Goal: Task Accomplishment & Management: Manage account settings

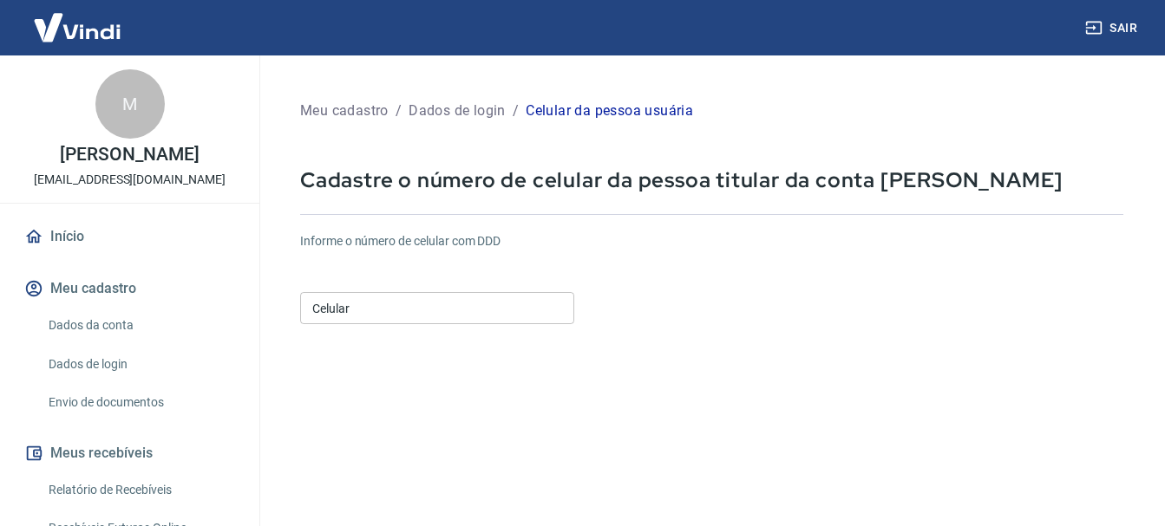
click at [435, 307] on input "Celular" at bounding box center [437, 308] width 274 height 32
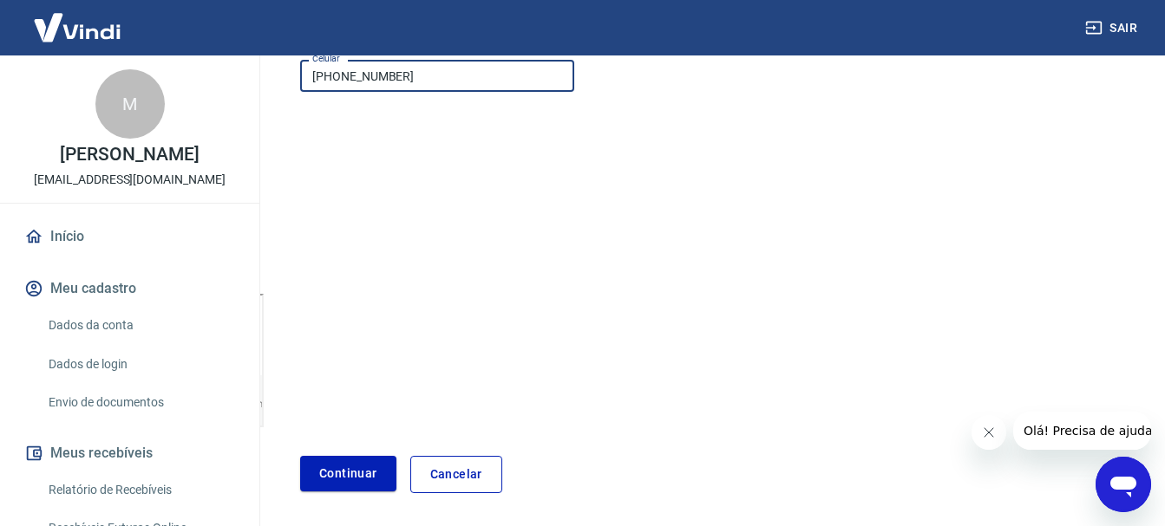
scroll to position [295, 0]
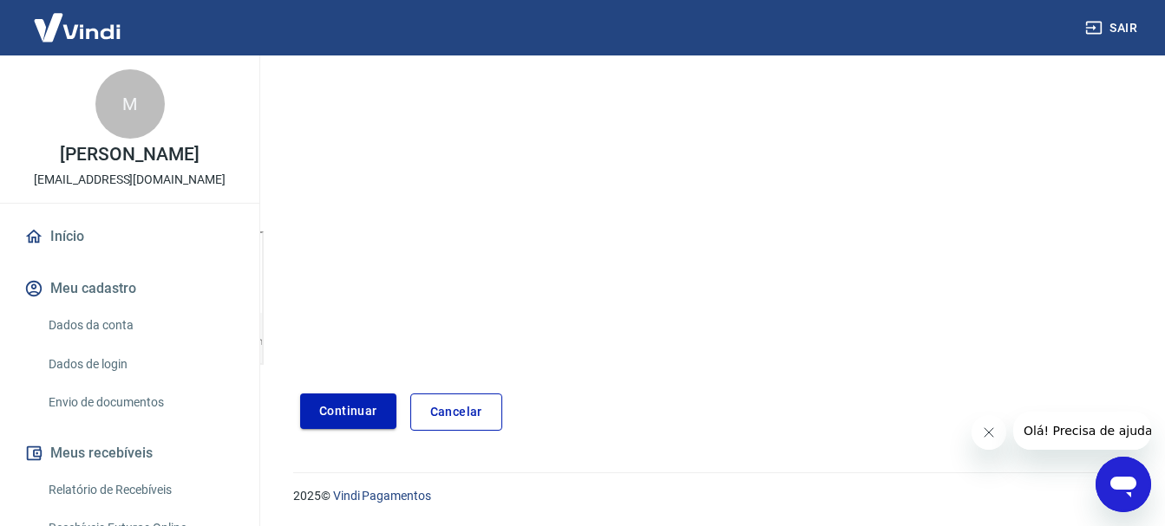
type input "(64) 99207-3024"
click at [369, 416] on button "Continuar" at bounding box center [348, 412] width 96 height 36
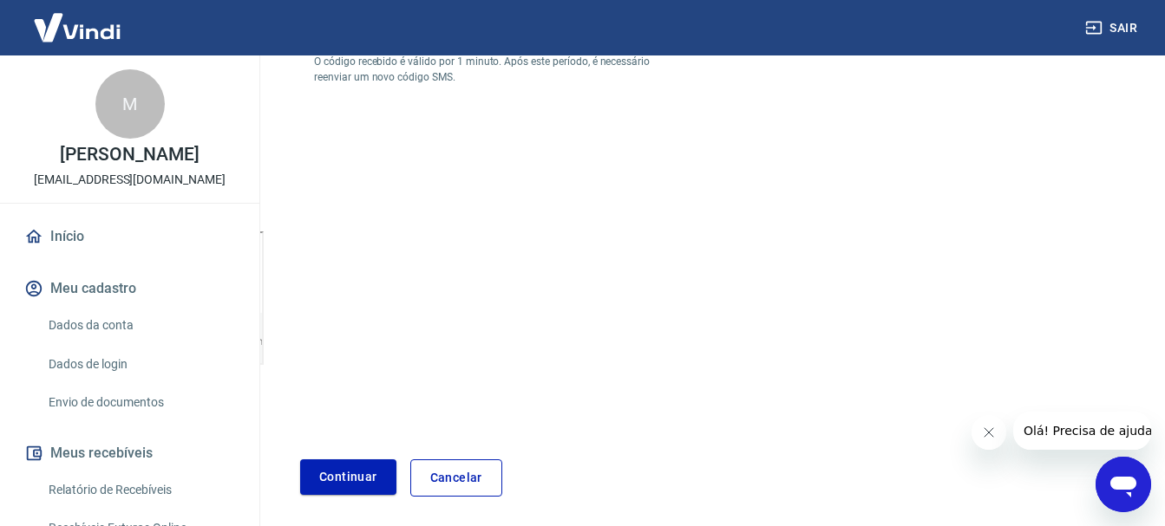
scroll to position [35, 0]
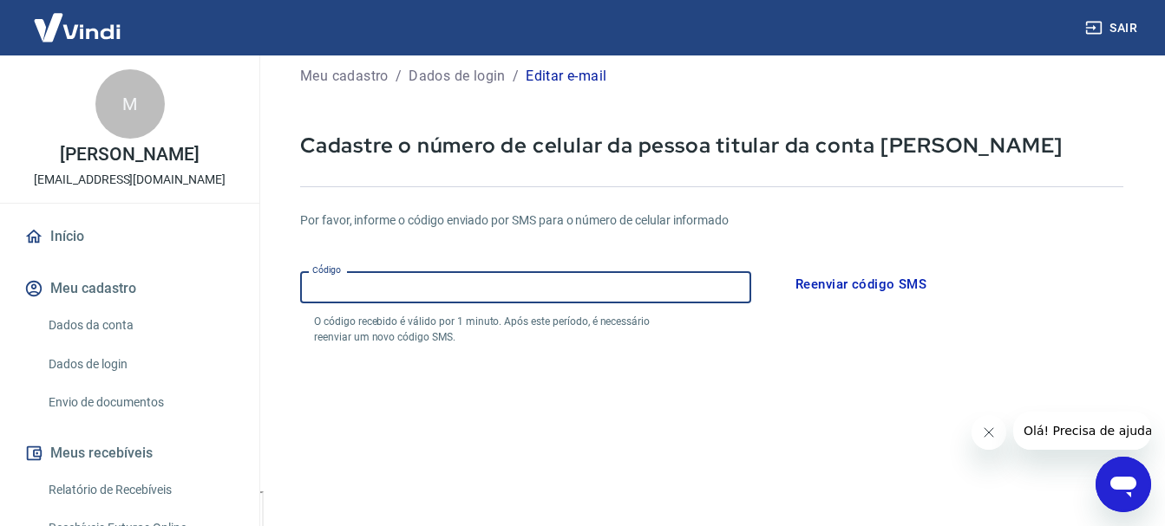
drag, startPoint x: 490, startPoint y: 292, endPoint x: 436, endPoint y: 300, distance: 54.3
click at [436, 300] on input "Código" at bounding box center [525, 287] width 451 height 32
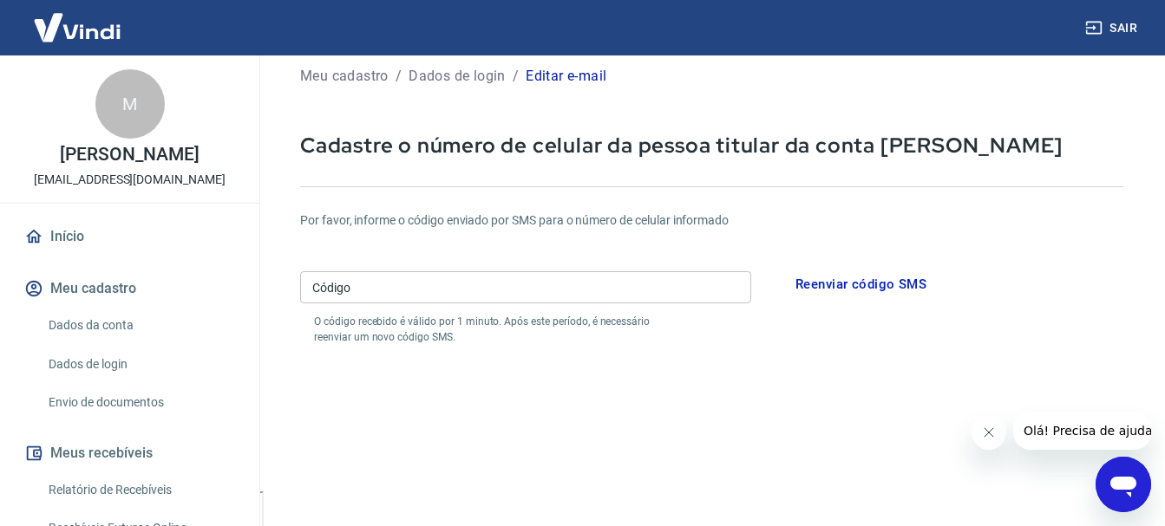
click at [722, 346] on form "Por favor, informe o código enviado por SMS para o número de celular informado …" at bounding box center [711, 474] width 823 height 566
click at [520, 280] on input "Código" at bounding box center [525, 287] width 451 height 32
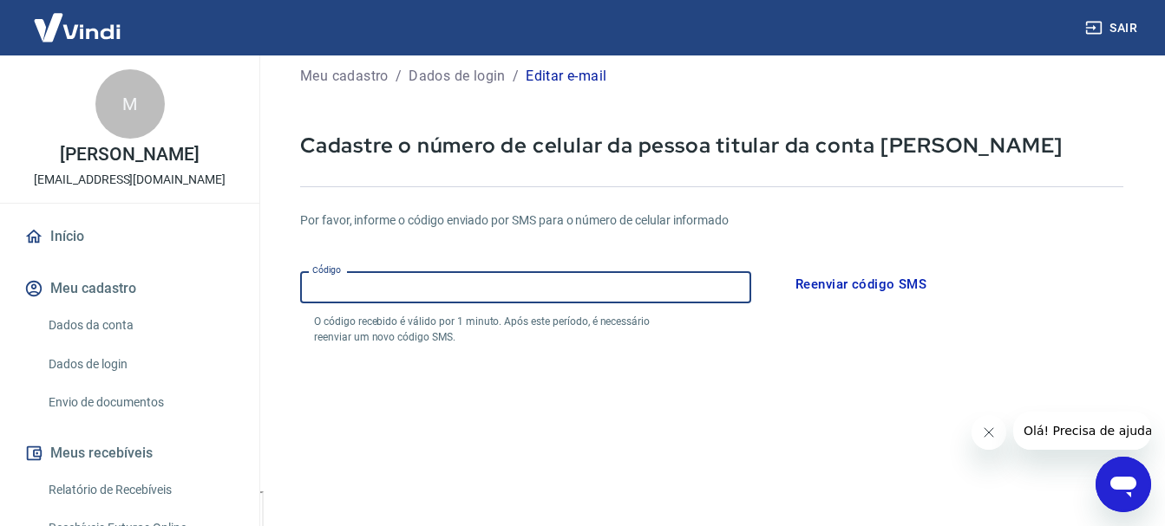
scroll to position [121, 0]
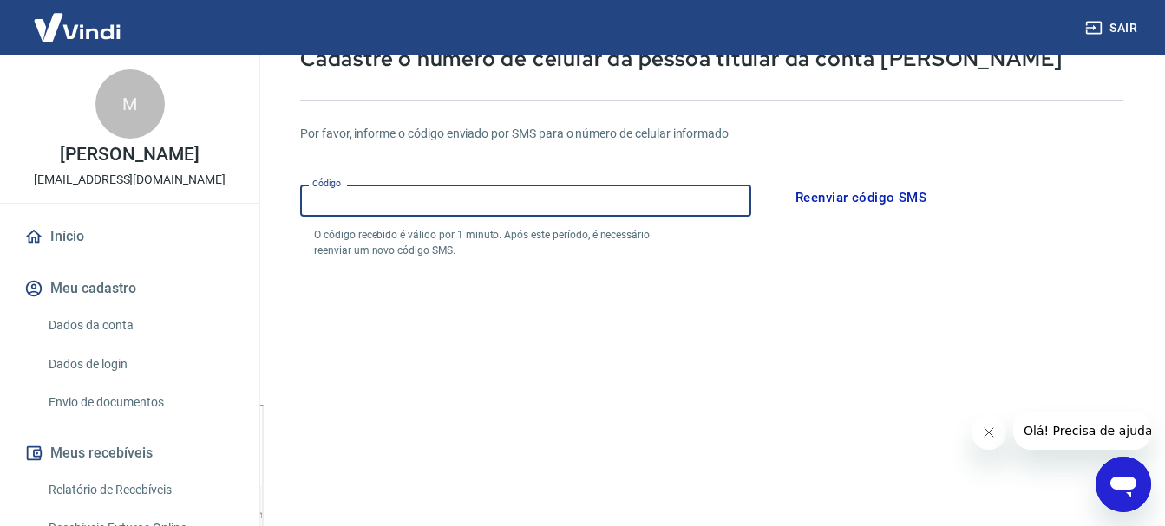
click at [717, 199] on input "Código" at bounding box center [525, 201] width 451 height 32
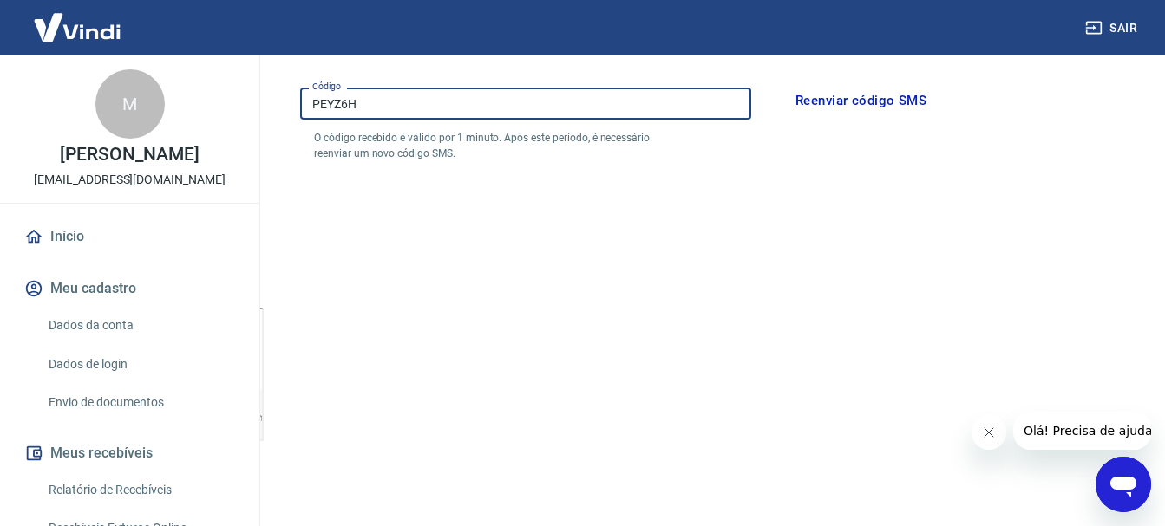
scroll to position [361, 0]
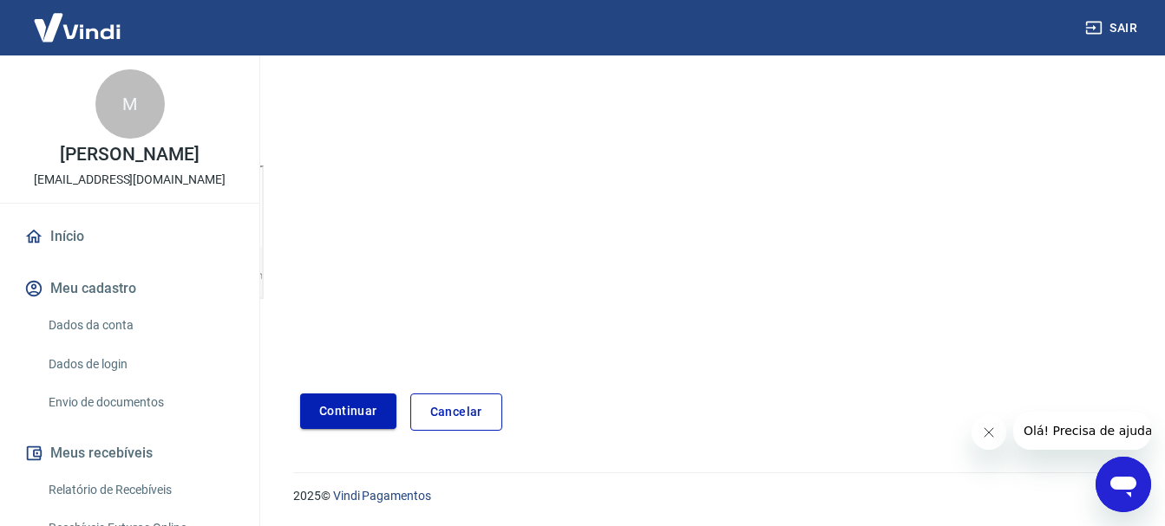
type input "PEYZ6H"
click at [349, 403] on button "Continuar" at bounding box center [348, 412] width 96 height 36
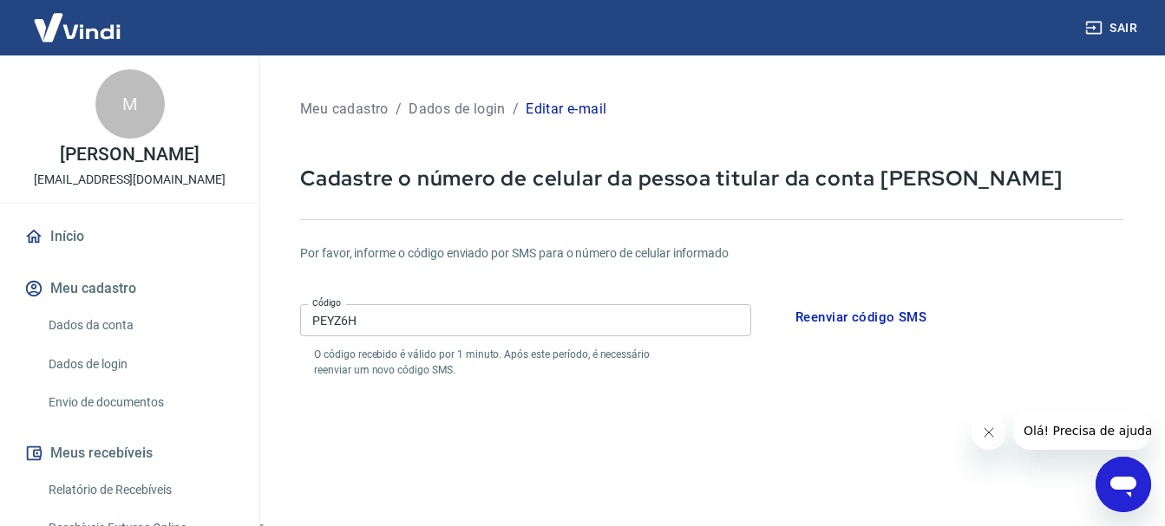
scroll to position [0, 0]
click at [827, 327] on button "Reenviar código SMS" at bounding box center [861, 319] width 150 height 36
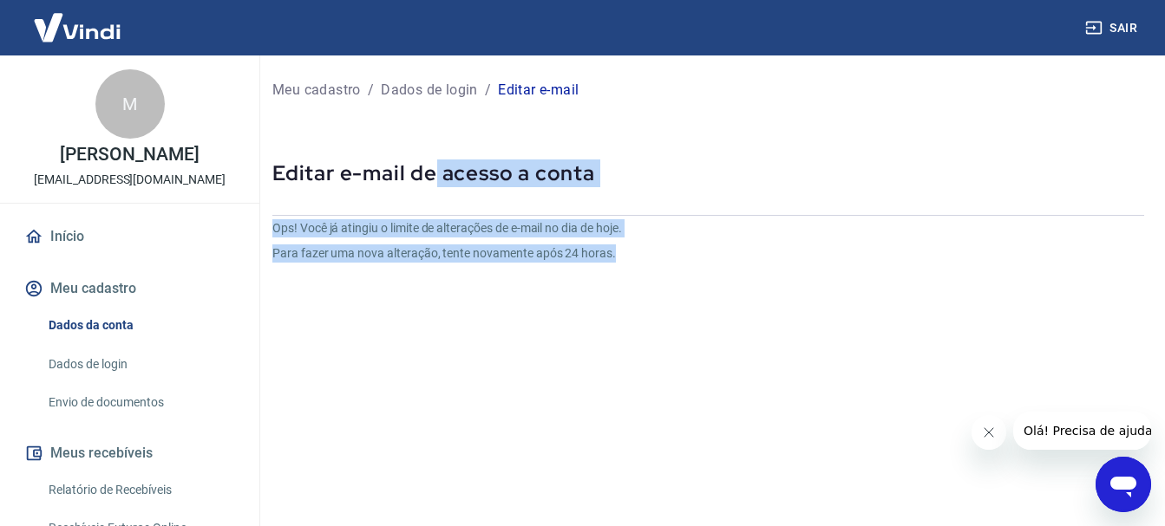
drag, startPoint x: 431, startPoint y: 155, endPoint x: 677, endPoint y: 261, distance: 268.0
click at [677, 261] on div "Meu cadastro / Dados de login / Editar e-mail Editar e-mail de acesso a conta O…" at bounding box center [707, 357] width 913 height 605
click at [677, 261] on p "Para fazer uma nova alteração, tente novamente após 24 horas." at bounding box center [562, 254] width 581 height 18
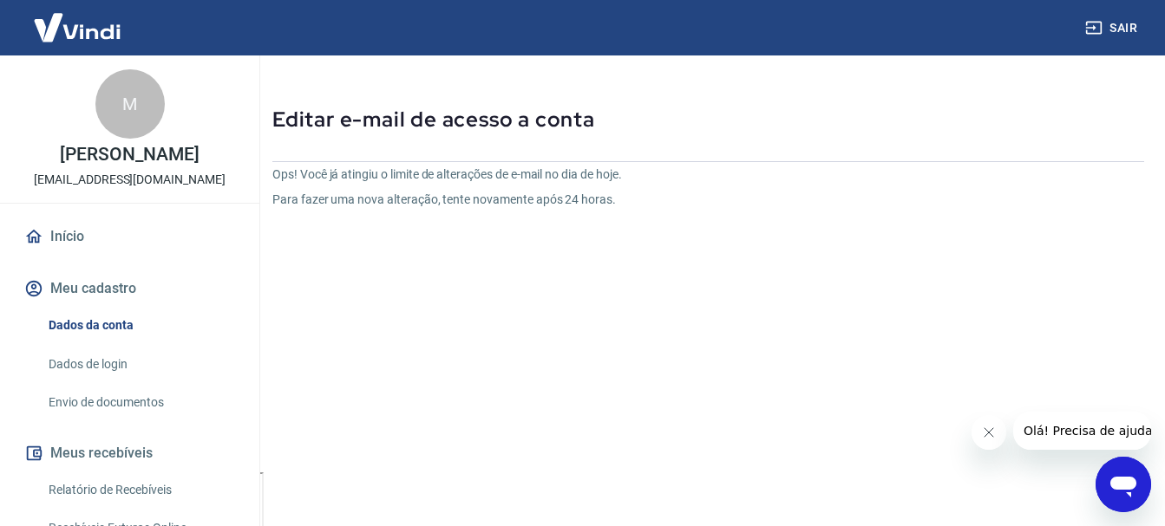
scroll to position [87, 0]
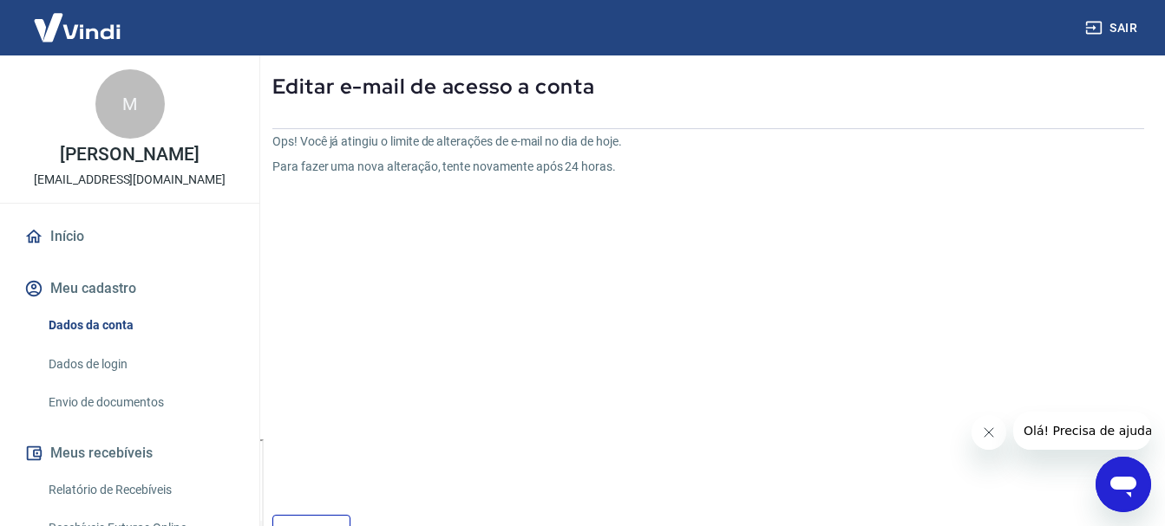
click at [102, 333] on link "Dados da conta" at bounding box center [140, 326] width 197 height 36
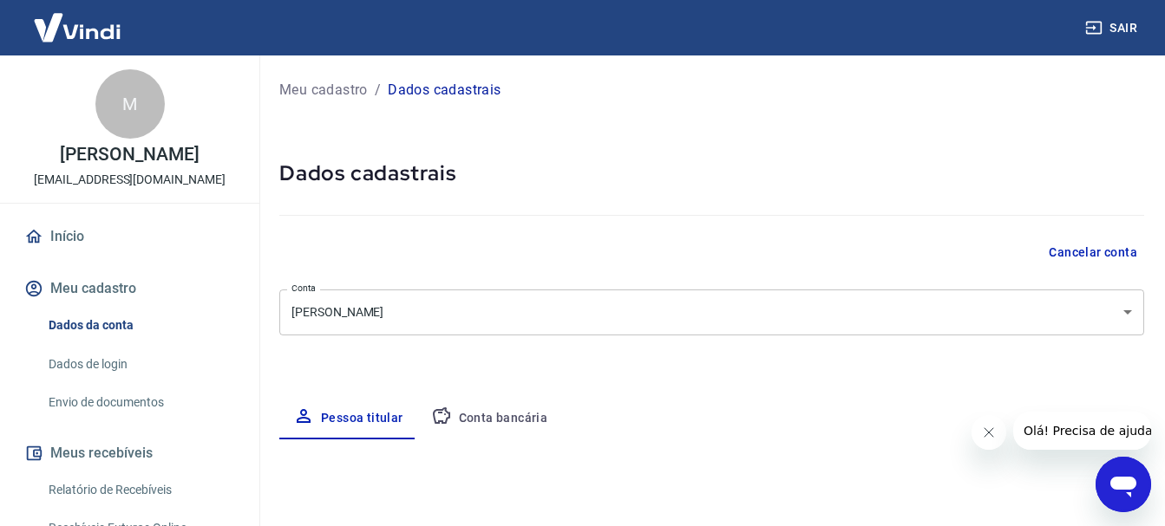
select select "GO"
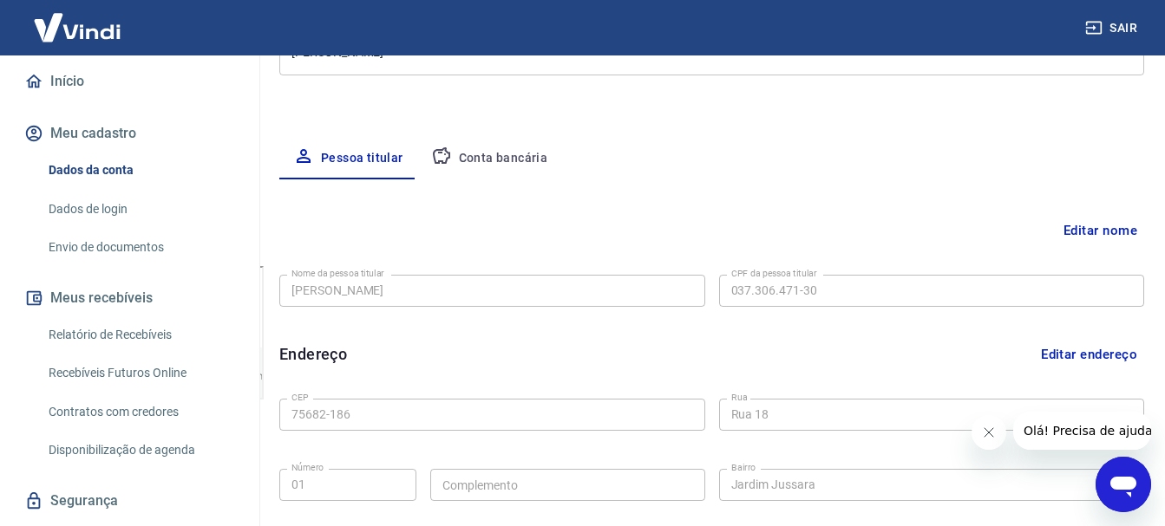
scroll to position [219, 0]
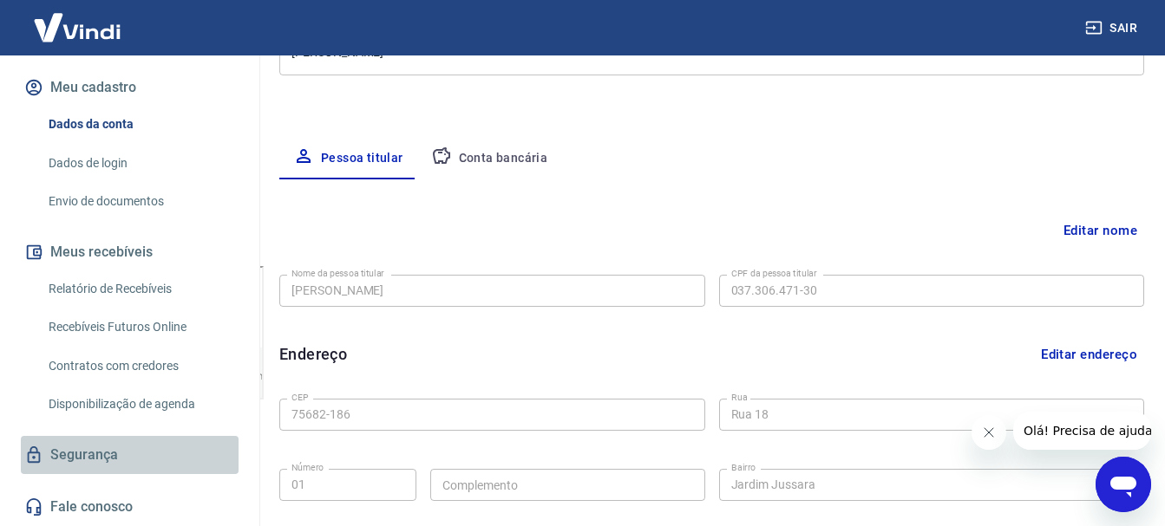
click at [140, 447] on link "Segurança" at bounding box center [130, 455] width 218 height 38
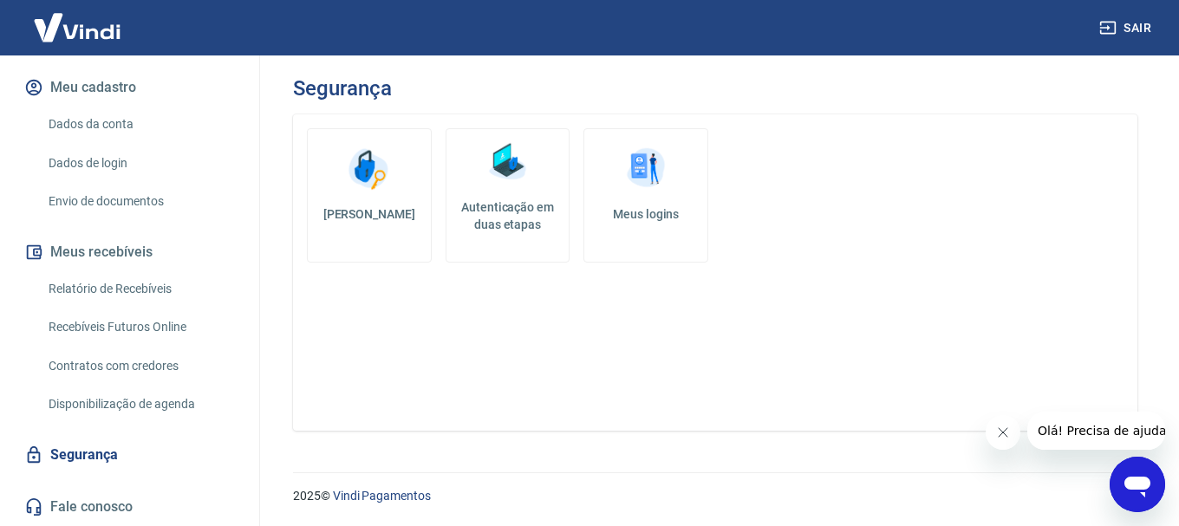
click at [534, 208] on h5 "Autenticação em duas etapas" at bounding box center [508, 216] width 109 height 35
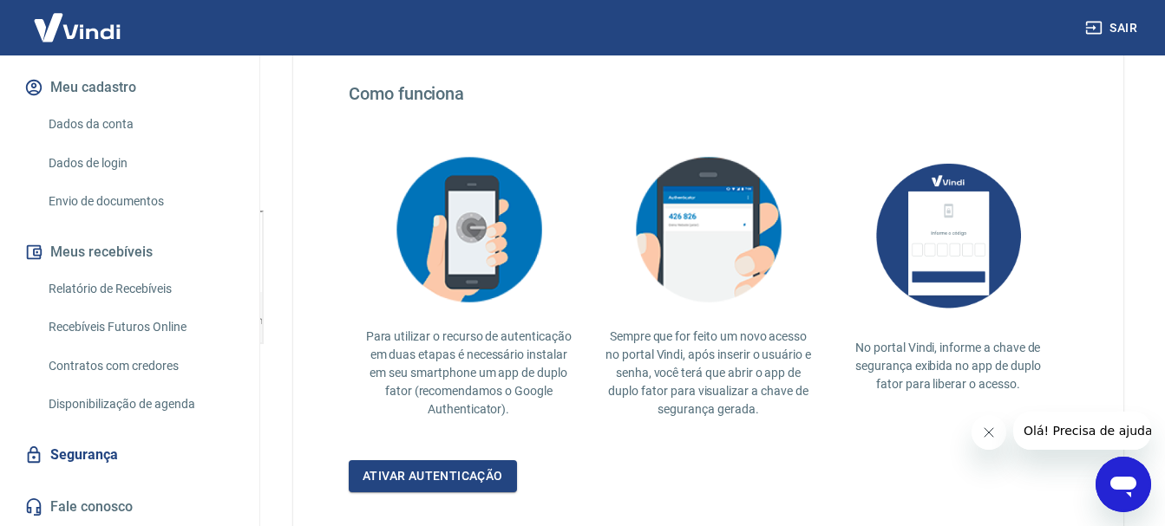
scroll to position [347, 0]
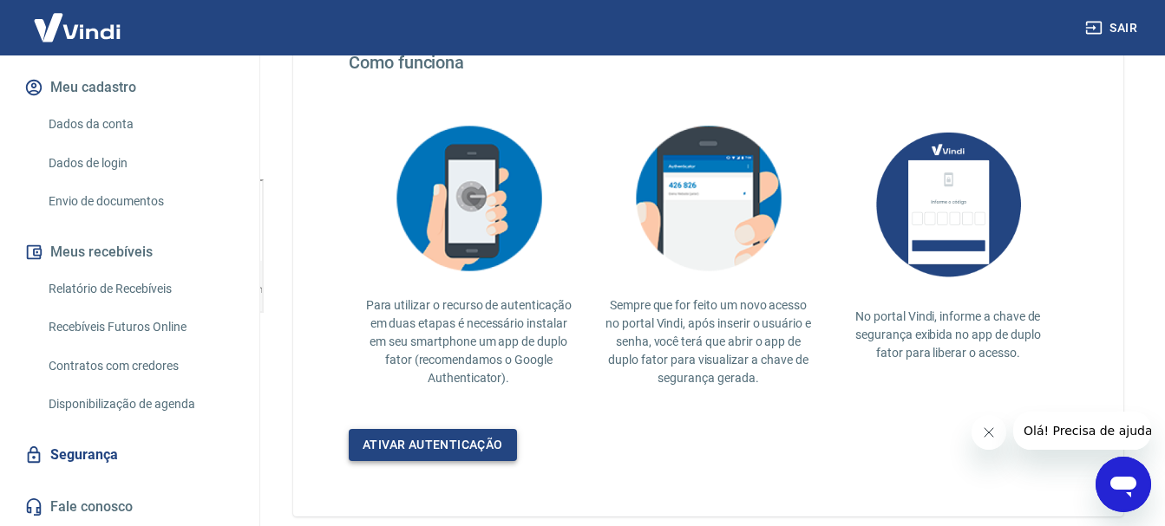
click at [434, 447] on link "Ativar autenticação" at bounding box center [433, 445] width 168 height 32
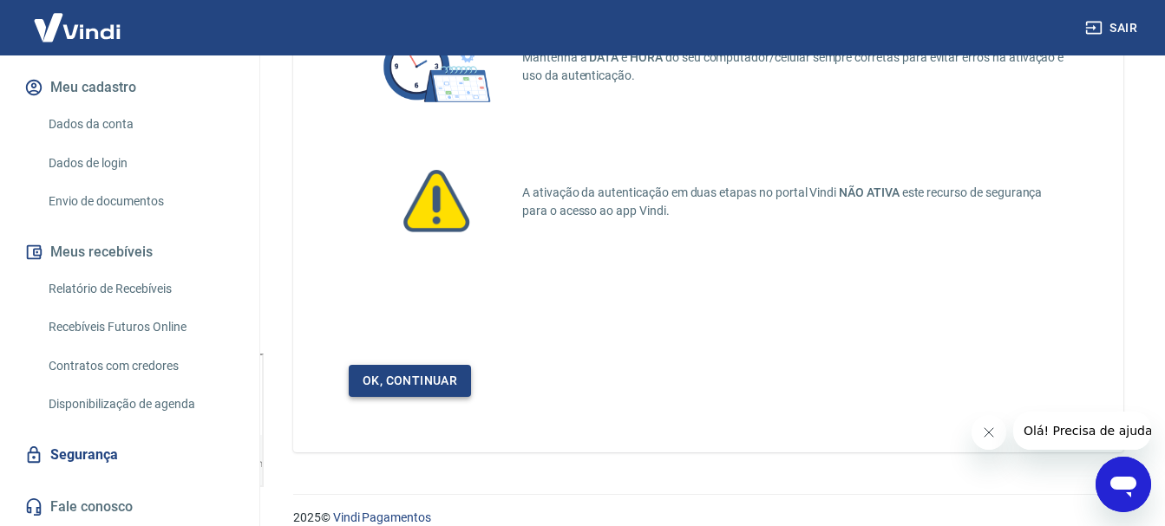
scroll to position [173, 0]
click at [453, 375] on link "Ok, continuar" at bounding box center [410, 380] width 122 height 32
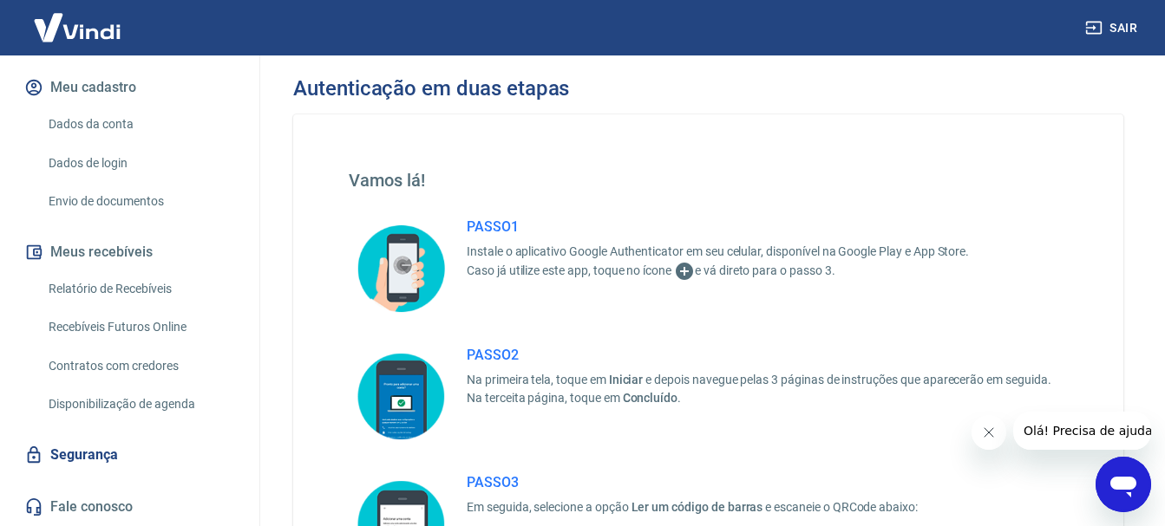
drag, startPoint x: 811, startPoint y: 252, endPoint x: 867, endPoint y: 273, distance: 60.1
click at [867, 273] on div "PASSO 1 Instale o aplicativo Google Authenticator em seu celular, disponível na…" at bounding box center [718, 250] width 502 height 63
click at [867, 273] on p "Caso já utilize este app, toque no ícone e vá direto para o passo 3." at bounding box center [718, 271] width 502 height 21
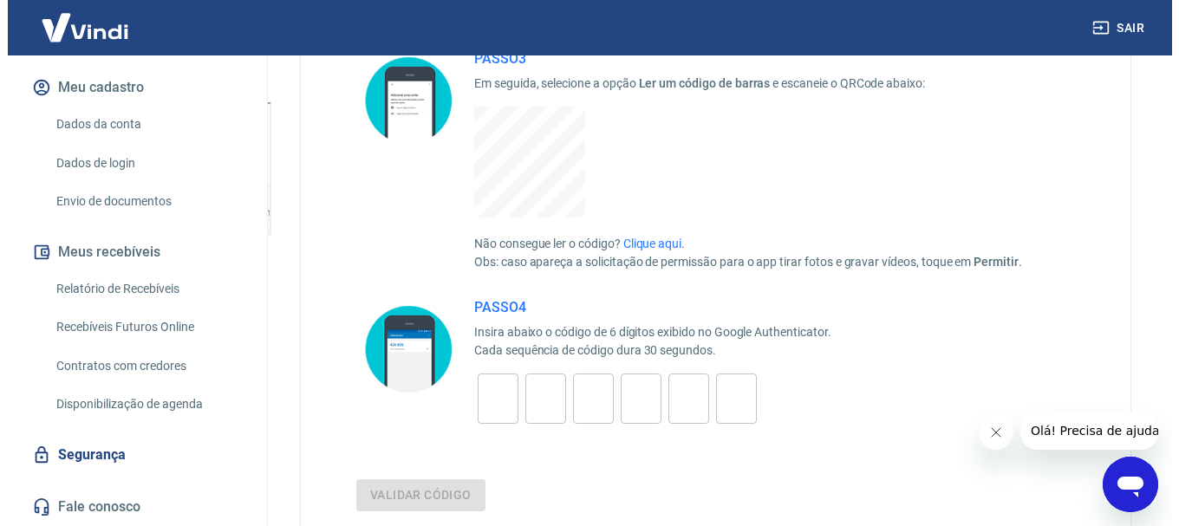
scroll to position [434, 0]
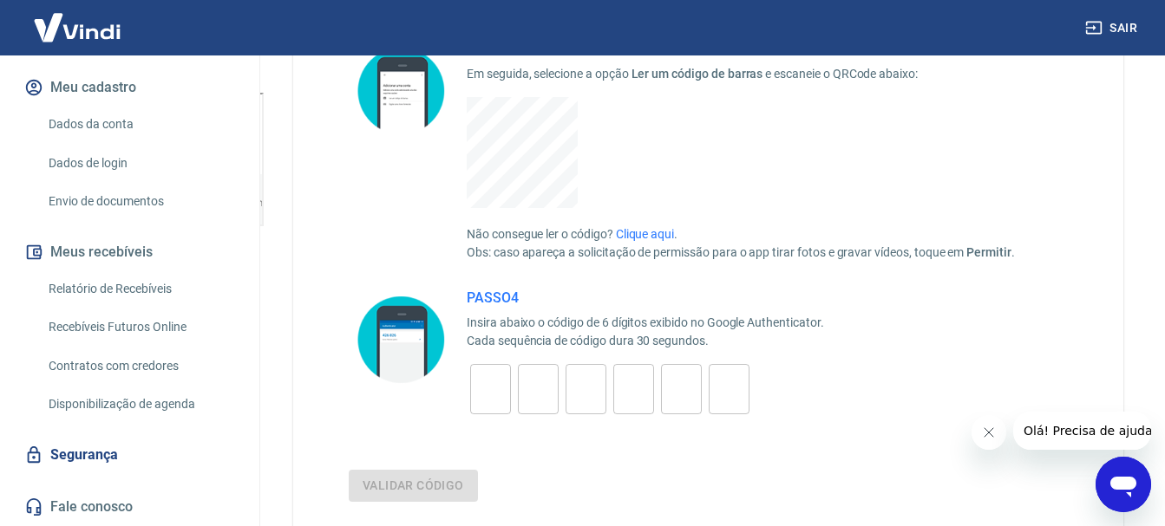
click at [499, 369] on div "​" at bounding box center [490, 389] width 41 height 50
type input "6"
type input "4"
type input "3"
type input "4"
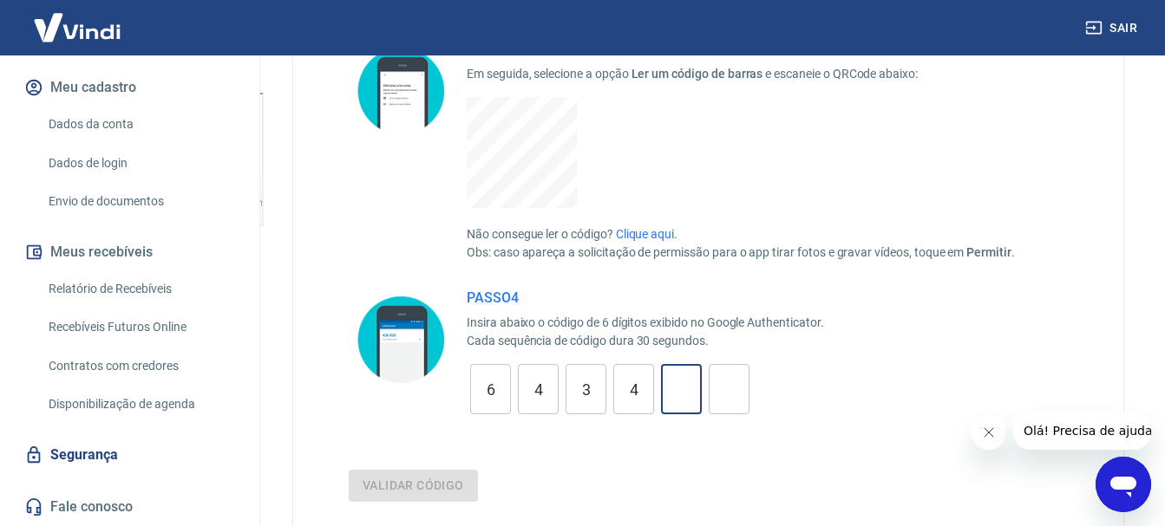
type input "9"
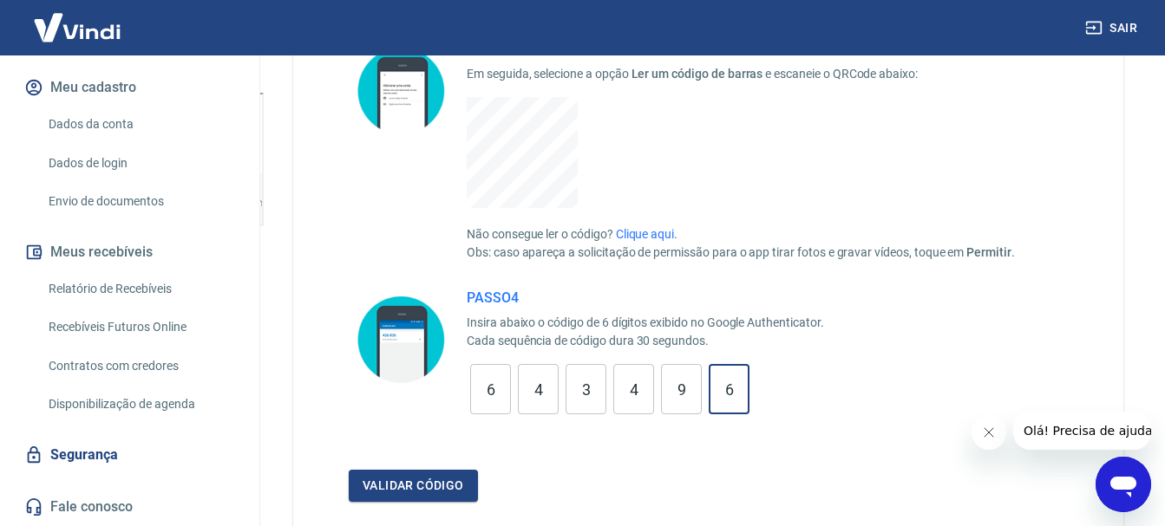
type input "6"
click at [473, 491] on button "Validar código" at bounding box center [413, 486] width 129 height 32
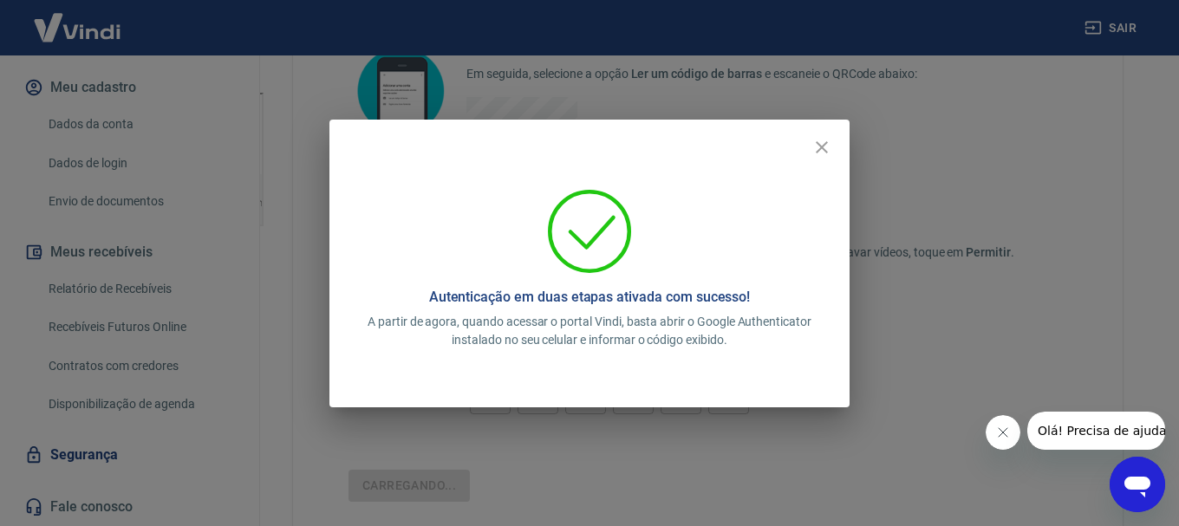
click at [865, 386] on div "Autenticação em duas etapas ativada com sucesso! A partir de agora, quando aces…" at bounding box center [589, 263] width 1179 height 526
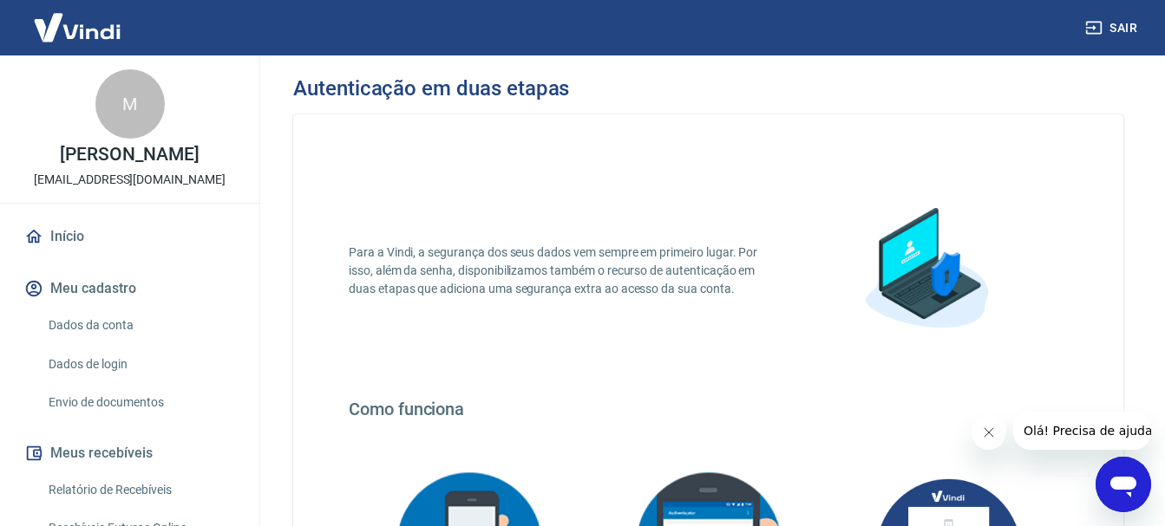
click at [99, 252] on link "Início" at bounding box center [130, 237] width 218 height 38
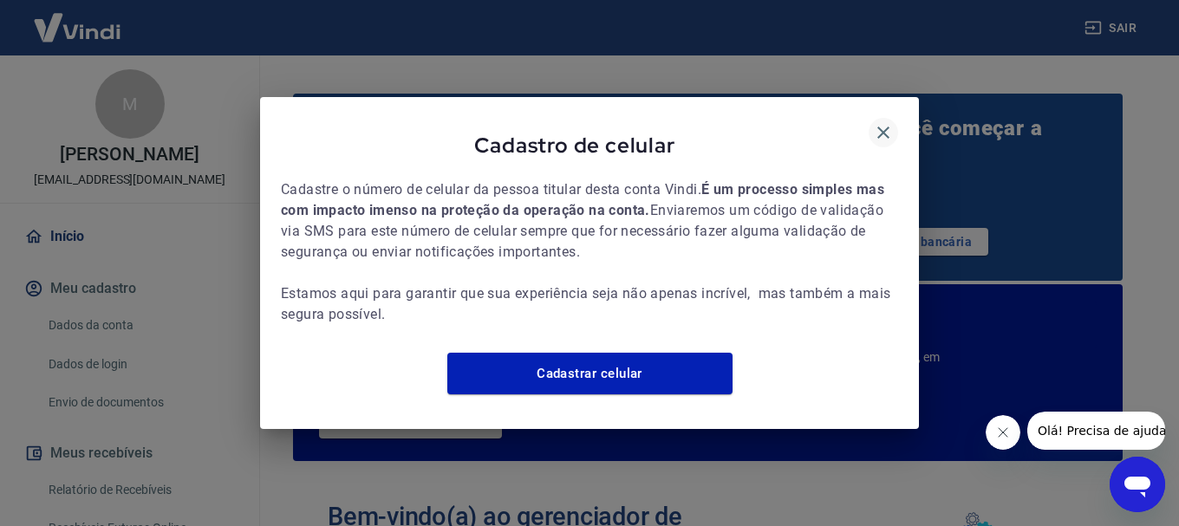
click at [891, 122] on icon "button" at bounding box center [883, 132] width 21 height 21
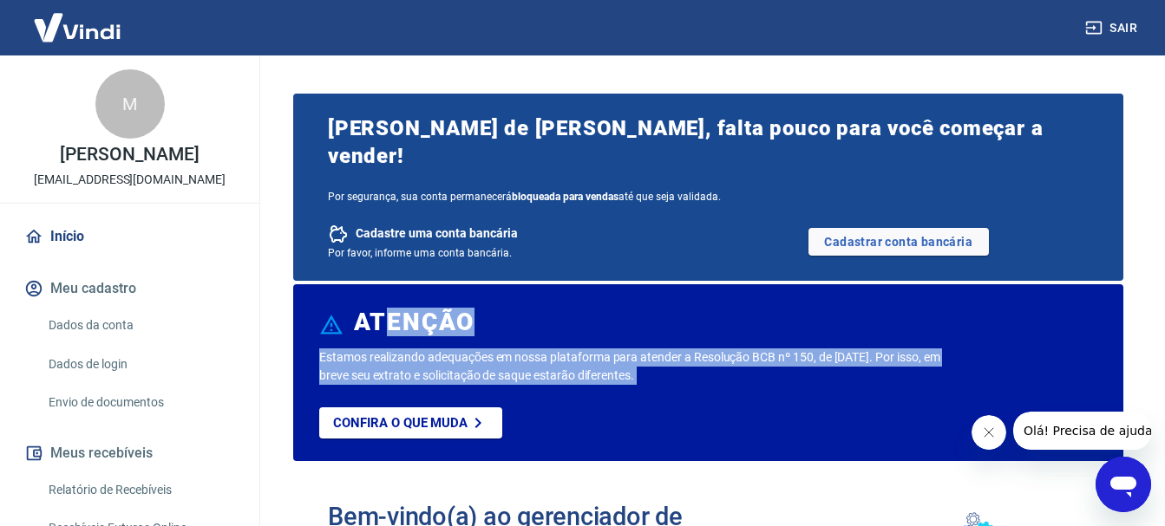
drag, startPoint x: 701, startPoint y: 354, endPoint x: 728, endPoint y: 359, distance: 28.2
click at [728, 359] on div "ATENÇÃO Estamos realizando adequações em nossa plataforma para atender a Resolu…" at bounding box center [708, 372] width 830 height 177
click at [728, 359] on div "Estamos realizando adequações em nossa plataforma para atender a Resolução BCB …" at bounding box center [708, 405] width 778 height 113
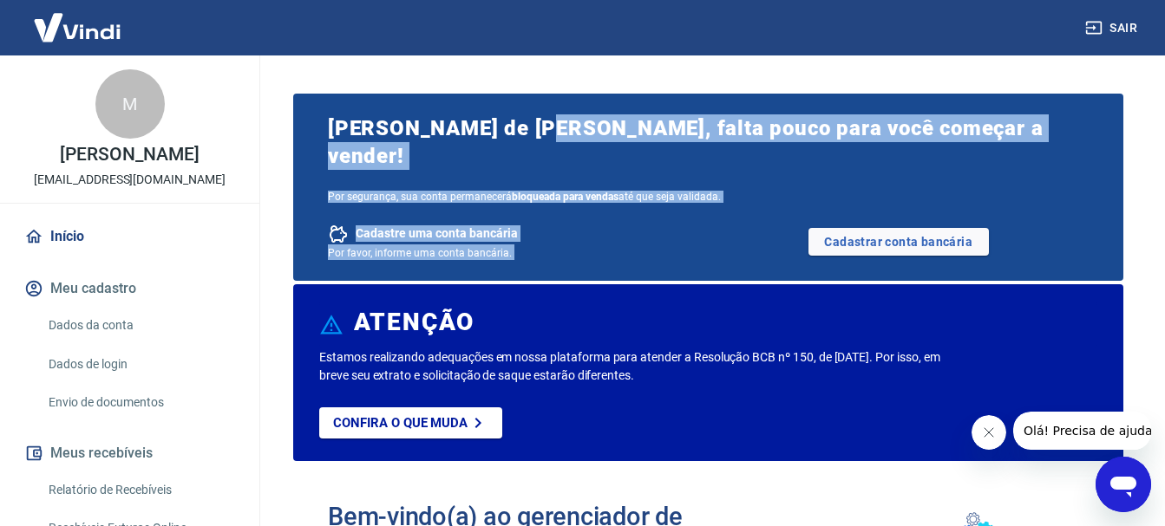
drag, startPoint x: 750, startPoint y: 206, endPoint x: 760, endPoint y: 220, distance: 16.8
click at [760, 220] on div "Marcell Phillips de Sousa Moreno, falta pouco para você começar a vender! Por s…" at bounding box center [708, 185] width 830 height 191
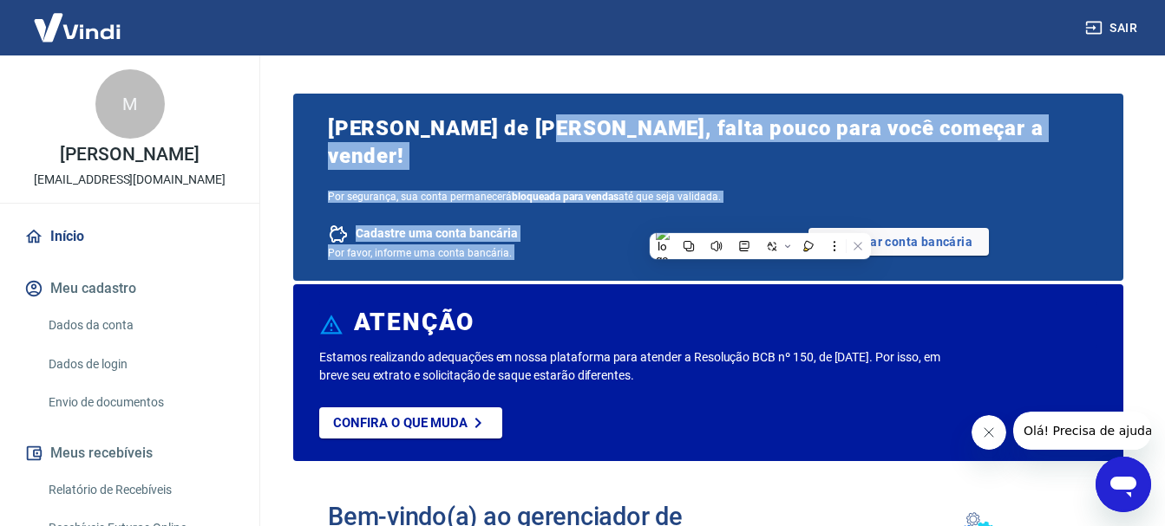
click at [760, 224] on div "Cadastre uma conta bancária Por favor, informe uma conta bancária. Cadastrar co…" at bounding box center [708, 242] width 761 height 36
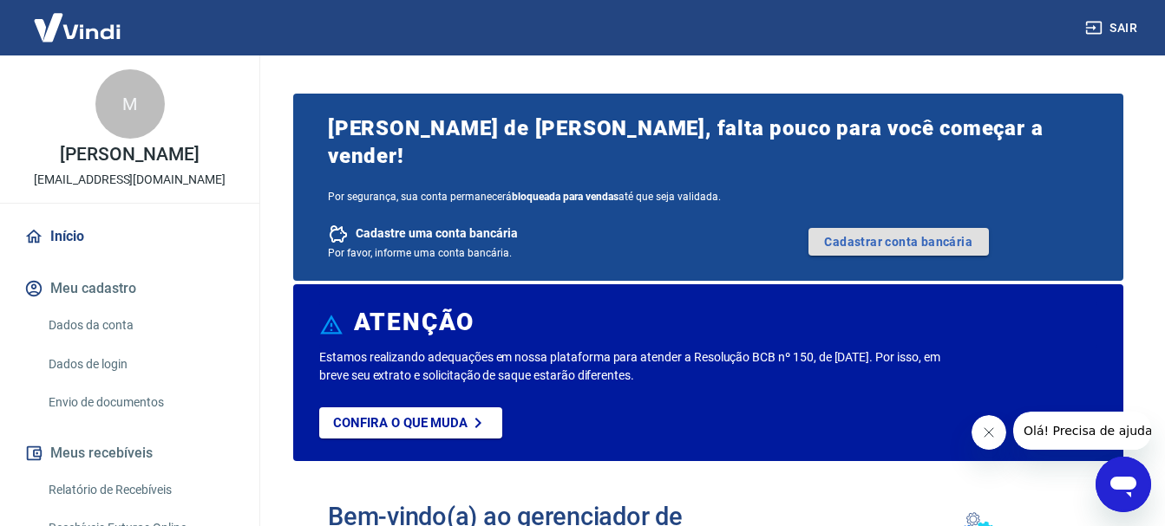
click at [868, 228] on link "Cadastrar conta bancária" at bounding box center [898, 242] width 180 height 28
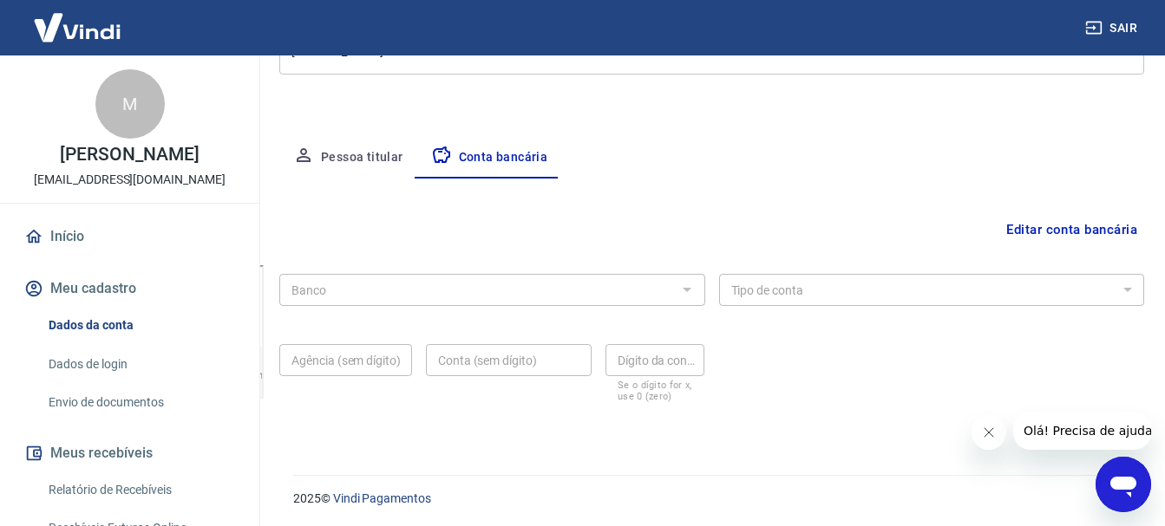
scroll to position [264, 0]
click at [688, 289] on div at bounding box center [686, 287] width 23 height 24
click at [1060, 306] on div "Banco Banco Tipo de conta Conta Corrente Conta Poupança Tipo de conta Agência (…" at bounding box center [711, 333] width 865 height 139
click at [1054, 218] on button "Editar conta bancária" at bounding box center [1071, 227] width 145 height 33
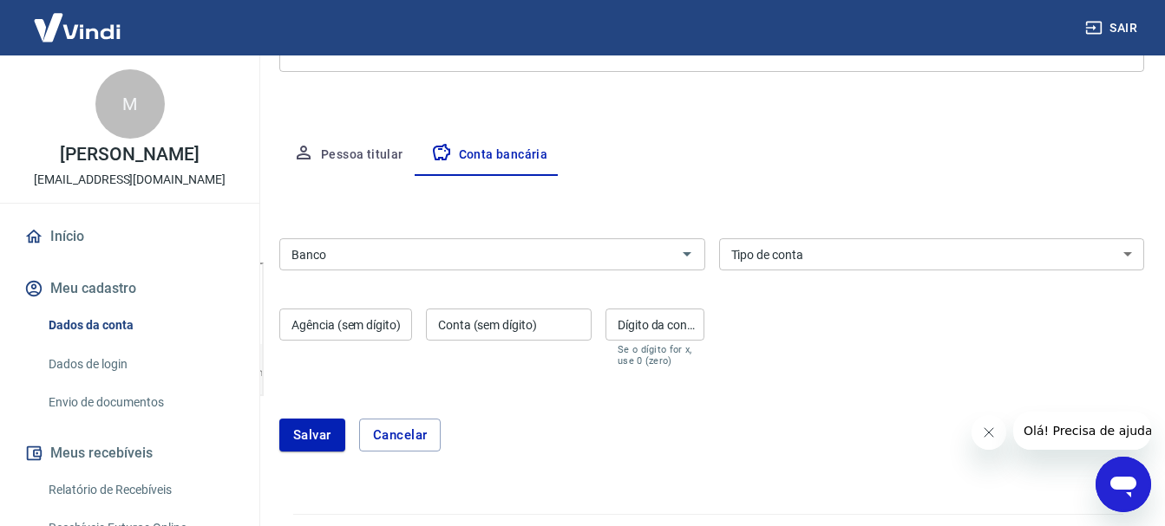
click at [631, 263] on input "Banco" at bounding box center [477, 255] width 387 height 22
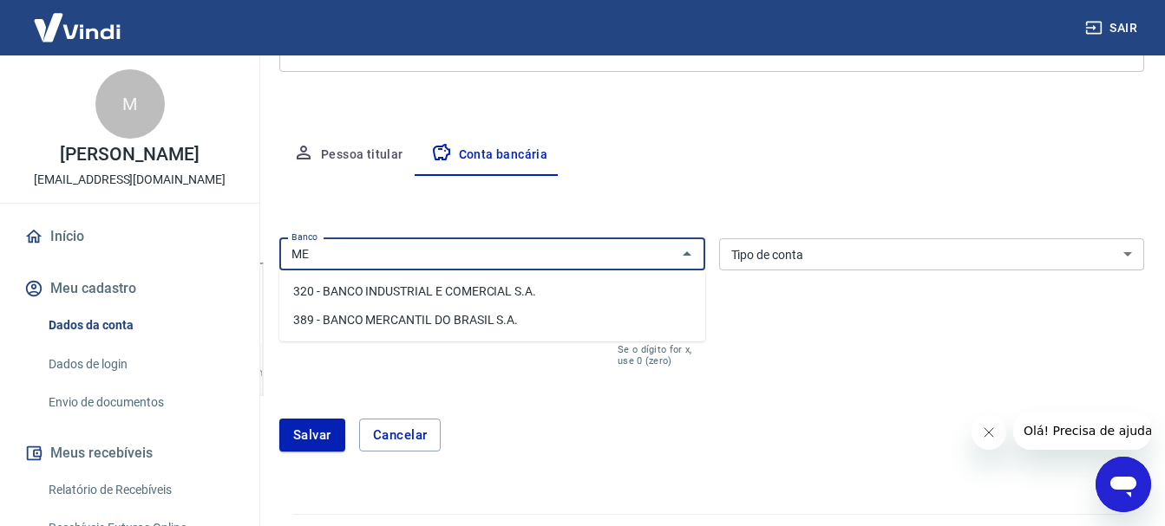
type input "M"
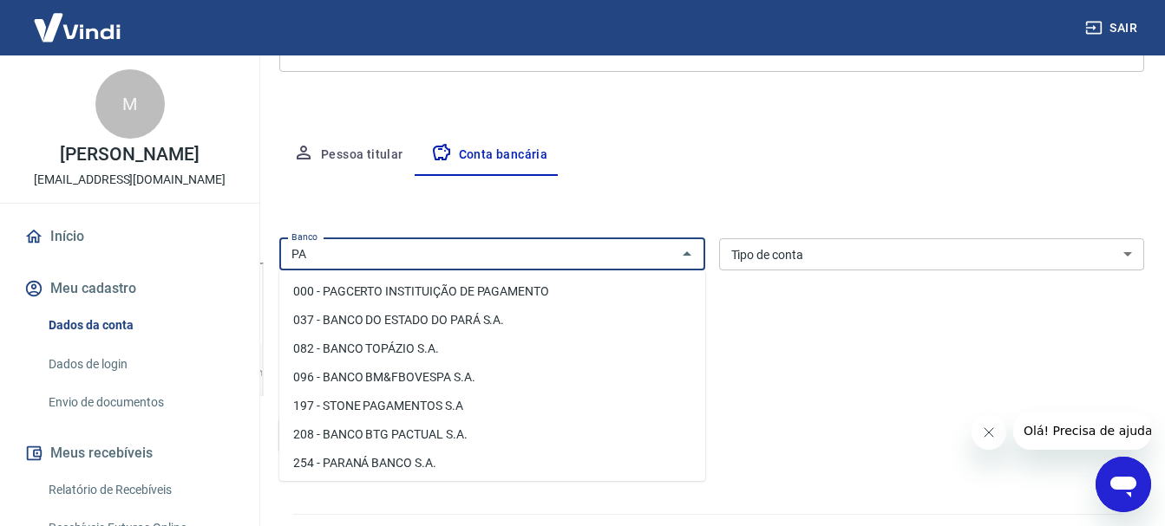
type input "P"
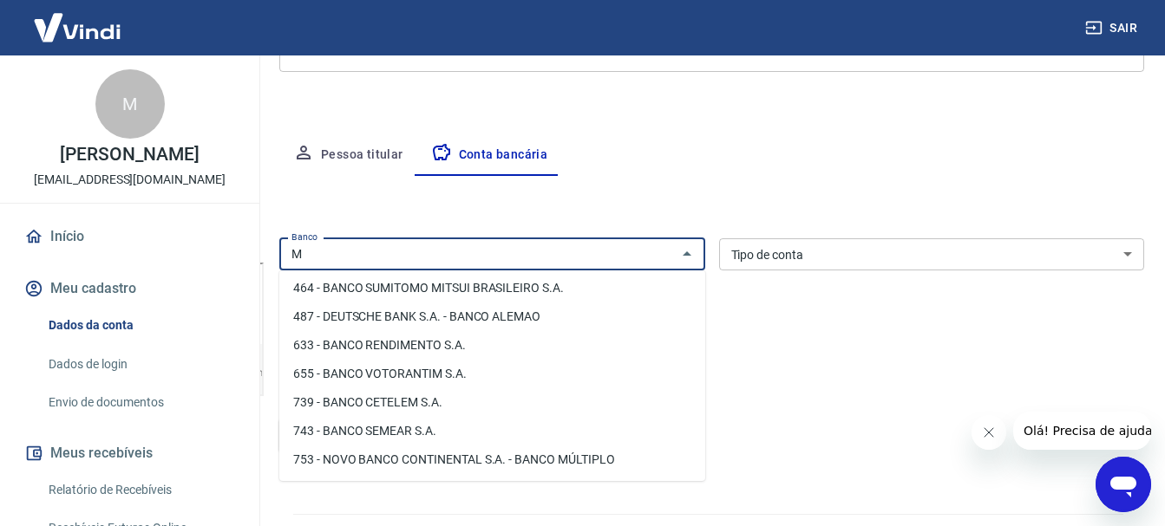
scroll to position [0, 0]
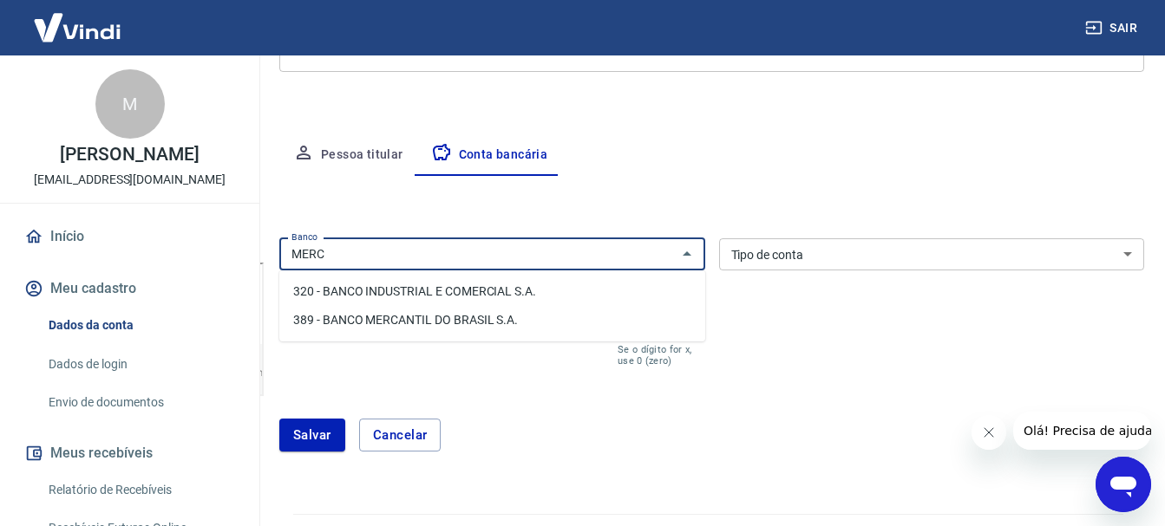
type input "MERC"
click at [478, 385] on form "Banco MERC Banco Tipo de conta Conta Corrente Conta Poupança Tipo de conta Agên…" at bounding box center [711, 352] width 865 height 241
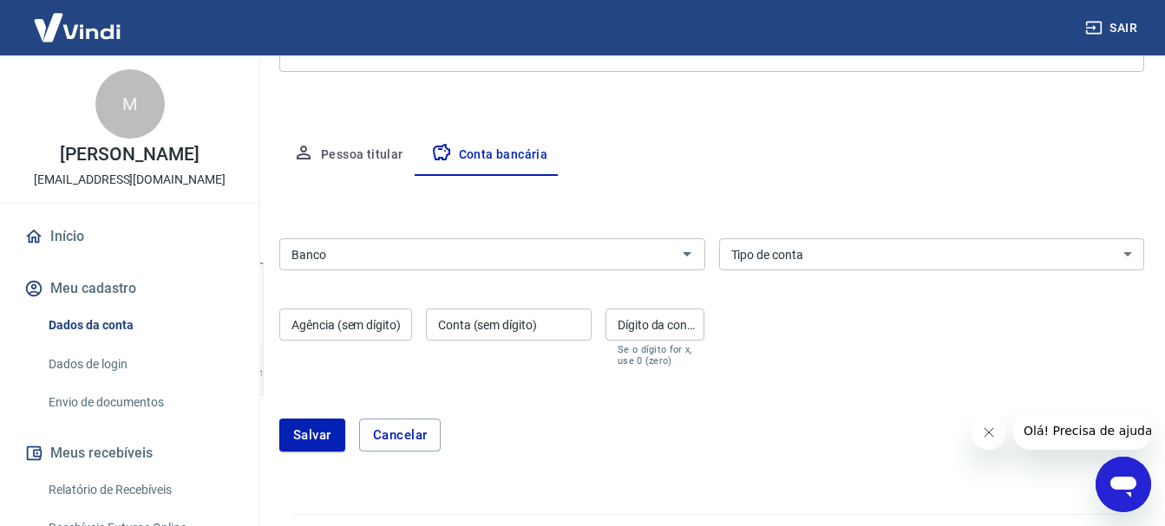
click at [767, 259] on select "Conta Corrente Conta Poupança" at bounding box center [932, 254] width 426 height 32
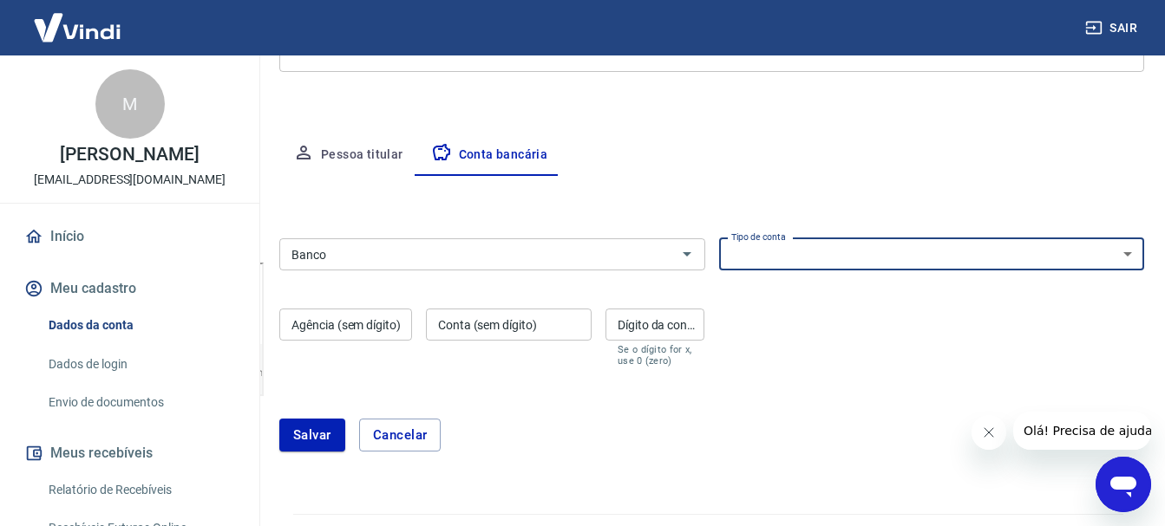
select select "3"
click at [719, 238] on select "Conta Corrente Conta Poupança" at bounding box center [932, 254] width 426 height 32
click at [544, 230] on div "Editar conta bancária Banco Banco Tipo de conta Conta Corrente Conta Poupança T…" at bounding box center [711, 324] width 865 height 297
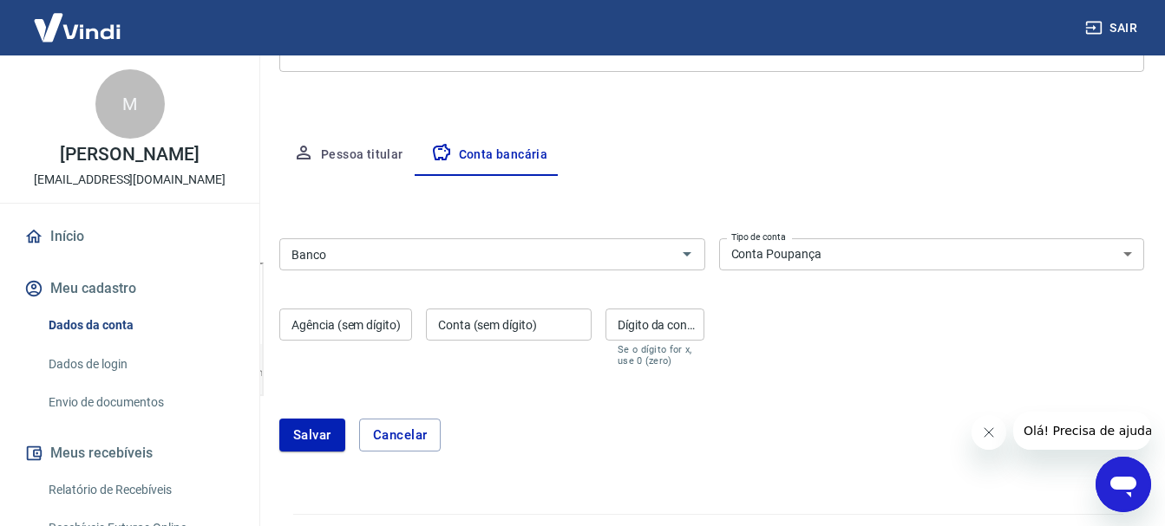
click at [539, 259] on input "Banco" at bounding box center [477, 255] width 387 height 22
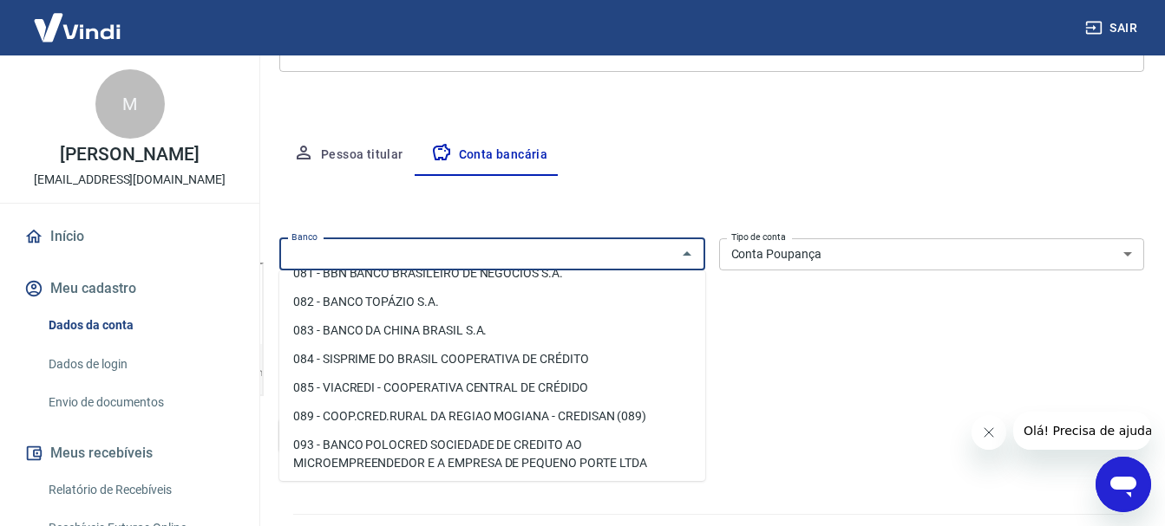
scroll to position [607, 0]
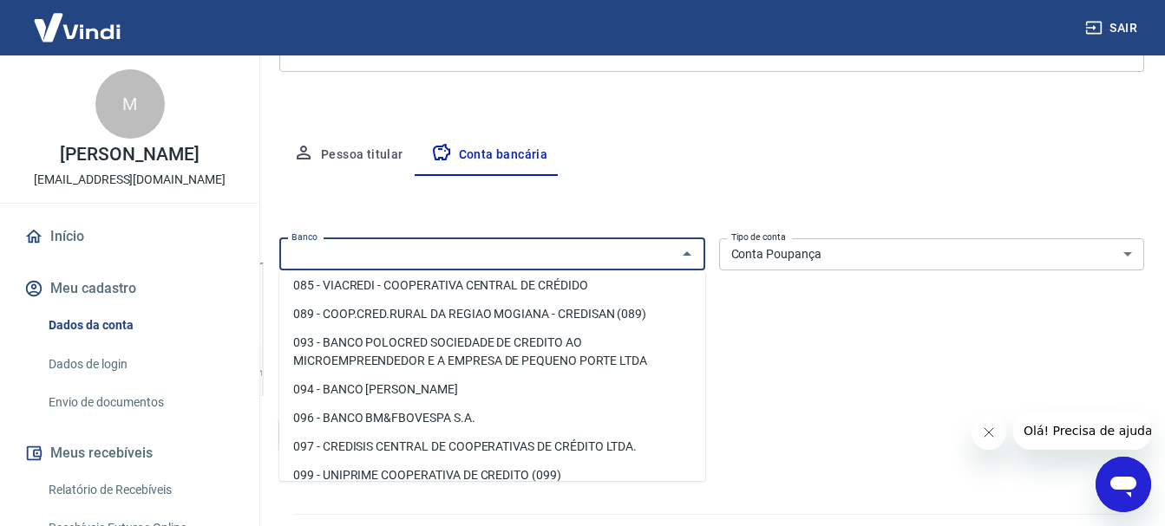
click at [611, 201] on div "Editar conta bancária Banco Banco Tipo de conta Conta Corrente Conta Poupança T…" at bounding box center [711, 324] width 865 height 297
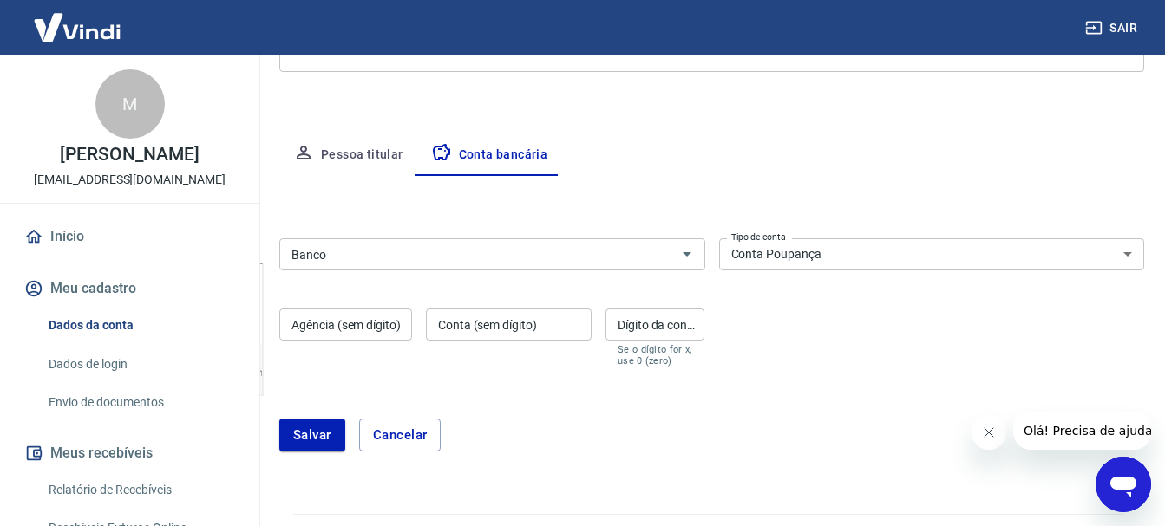
click at [385, 163] on button "Pessoa titular" at bounding box center [348, 155] width 138 height 42
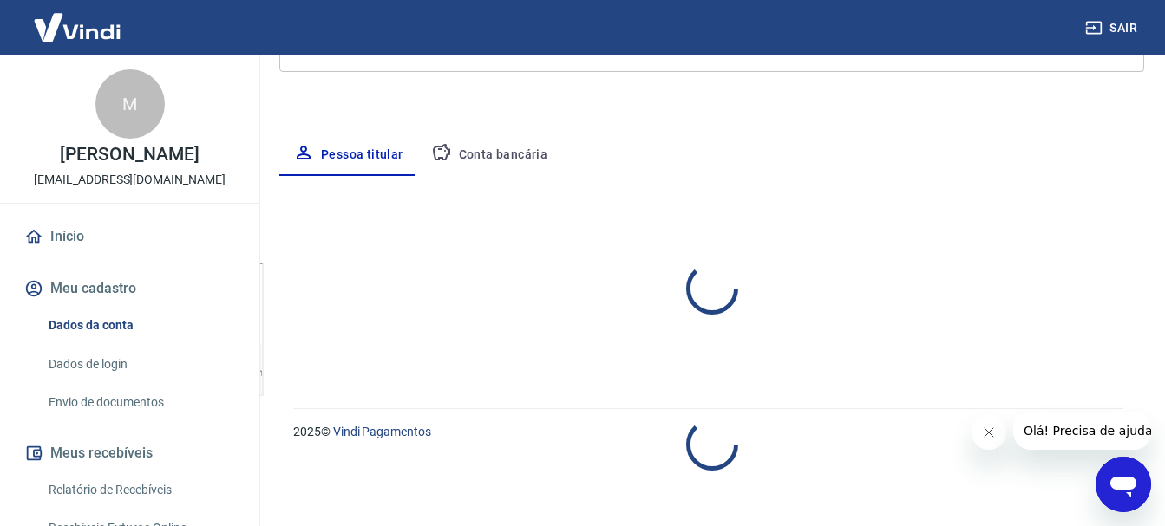
select select "GO"
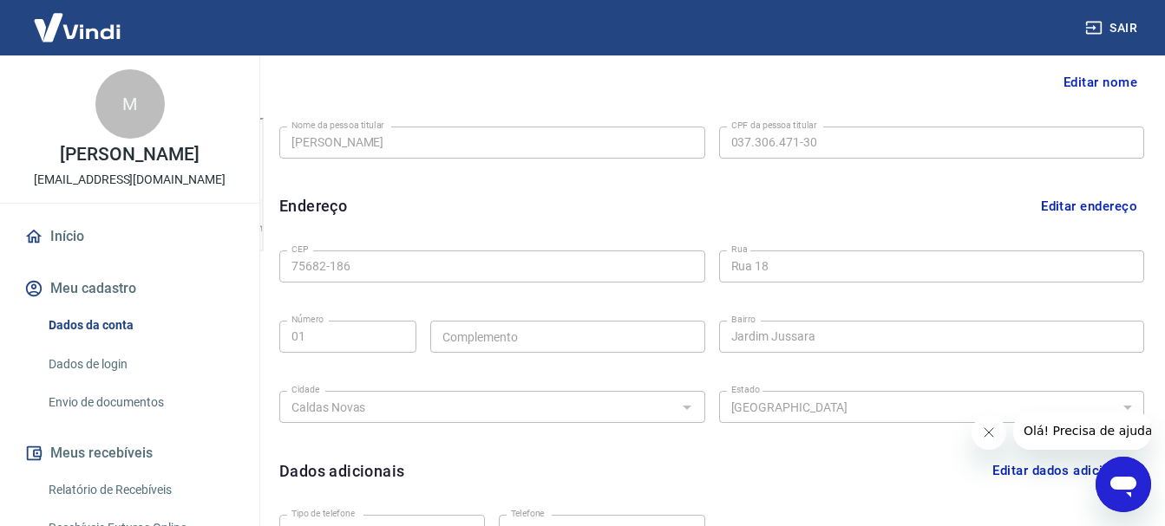
scroll to position [0, 0]
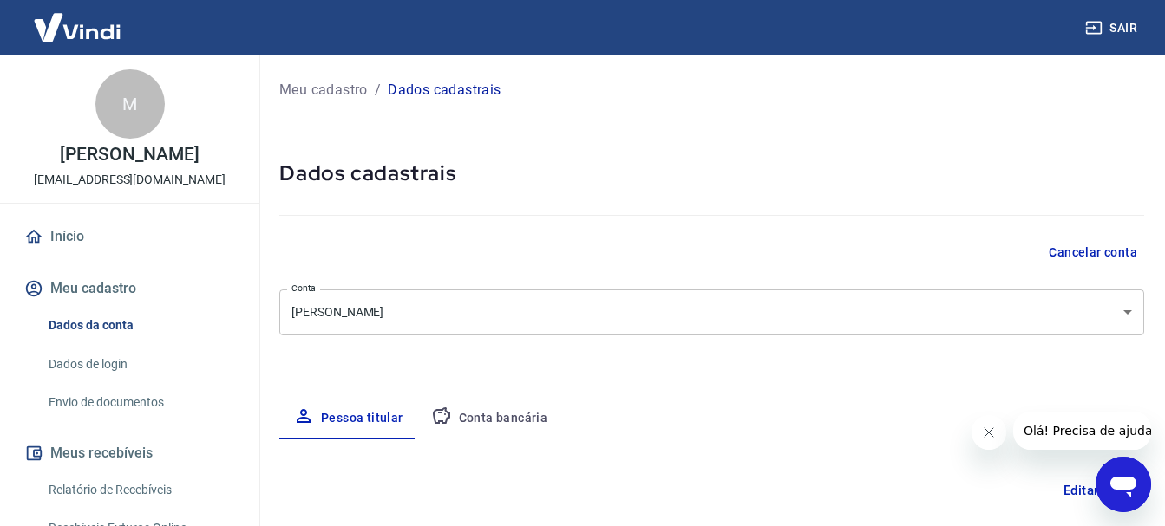
click at [486, 417] on button "Conta bancária" at bounding box center [489, 419] width 145 height 42
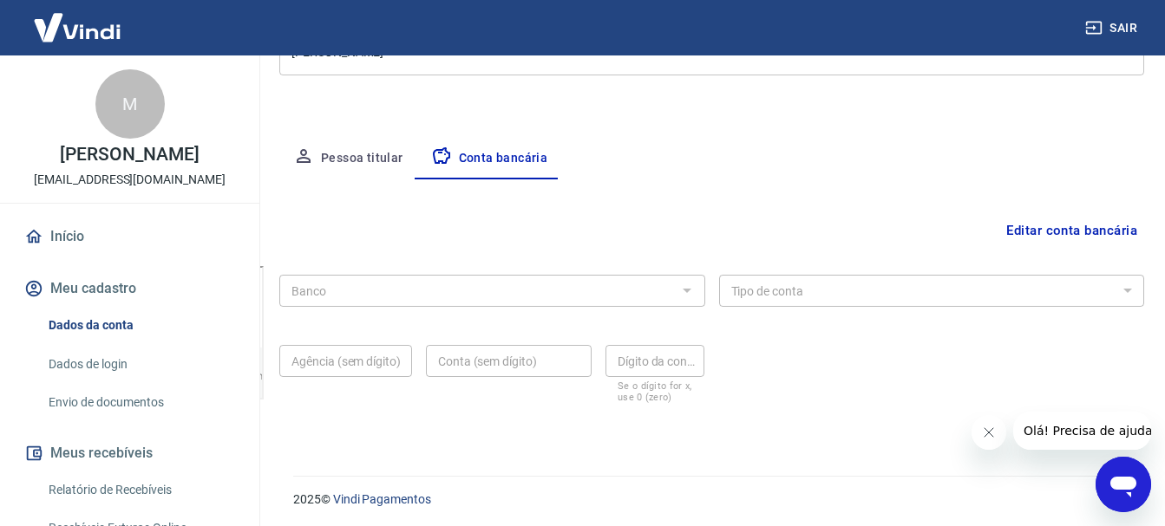
scroll to position [264, 0]
click at [1035, 229] on button "Editar conta bancária" at bounding box center [1071, 227] width 145 height 33
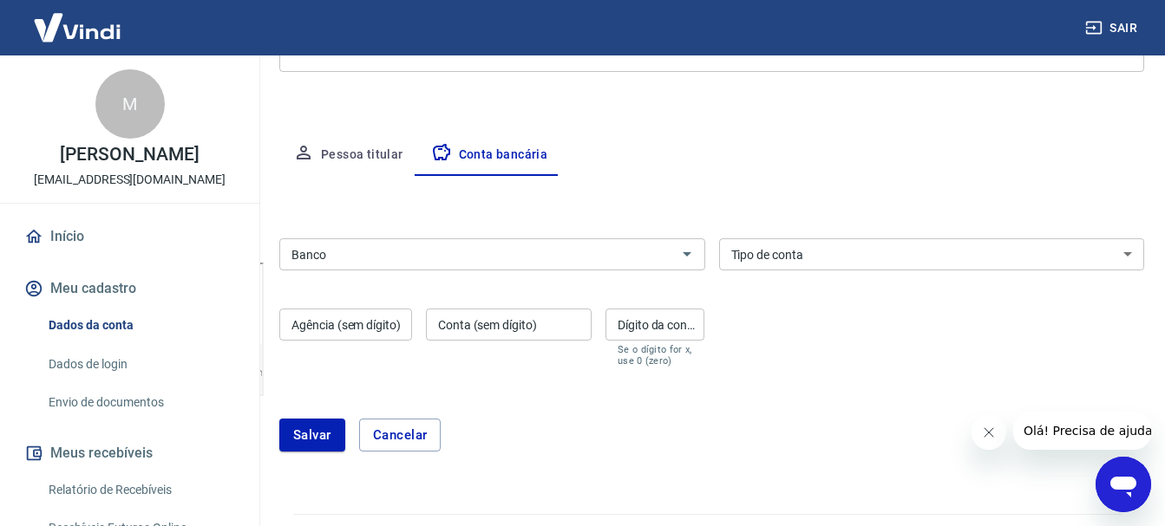
click at [512, 256] on input "Banco" at bounding box center [477, 255] width 387 height 22
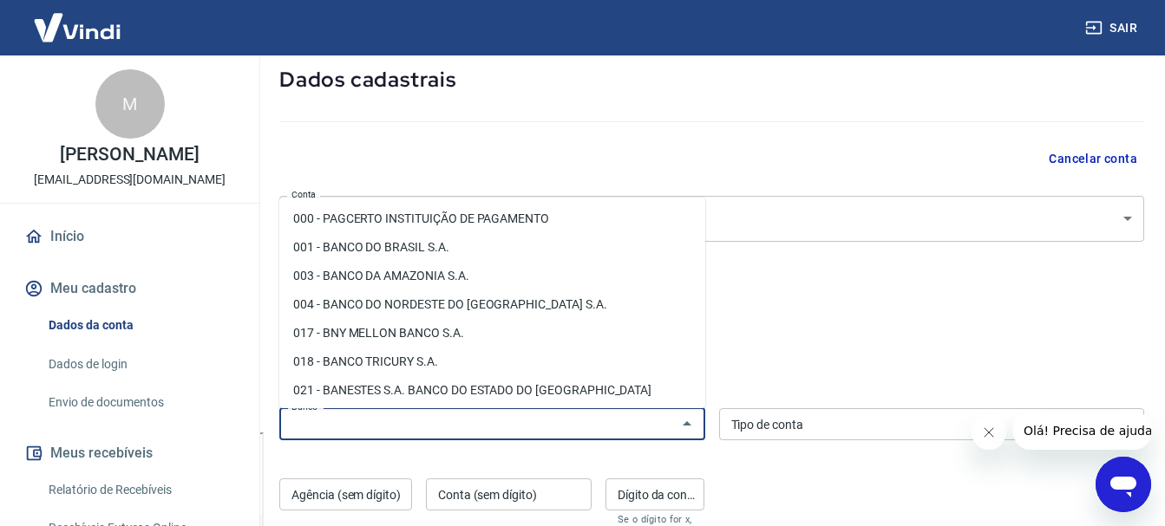
scroll to position [90, 0]
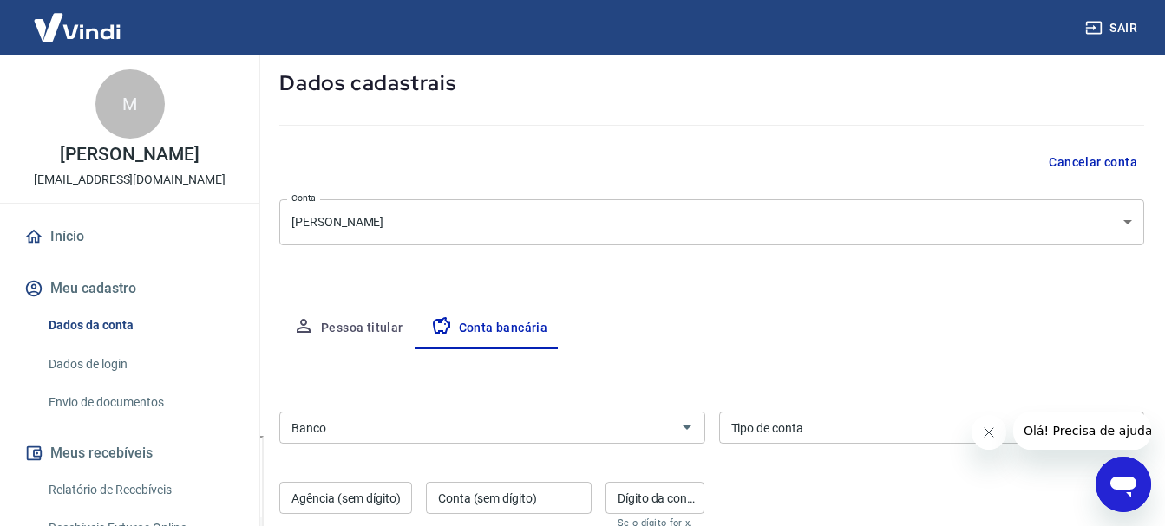
click at [706, 165] on div "Cancelar conta" at bounding box center [711, 163] width 865 height 32
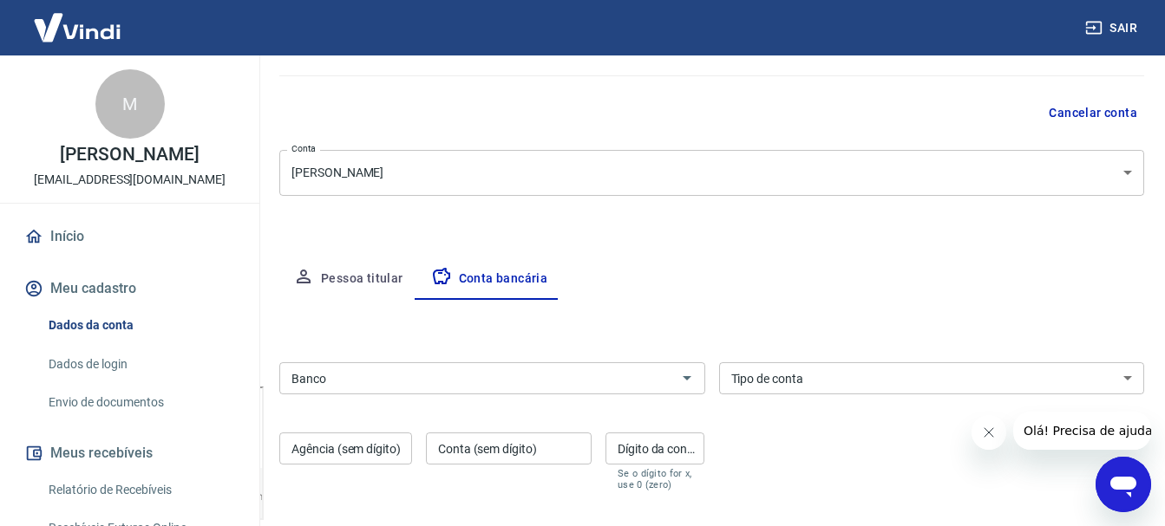
scroll to position [132, 0]
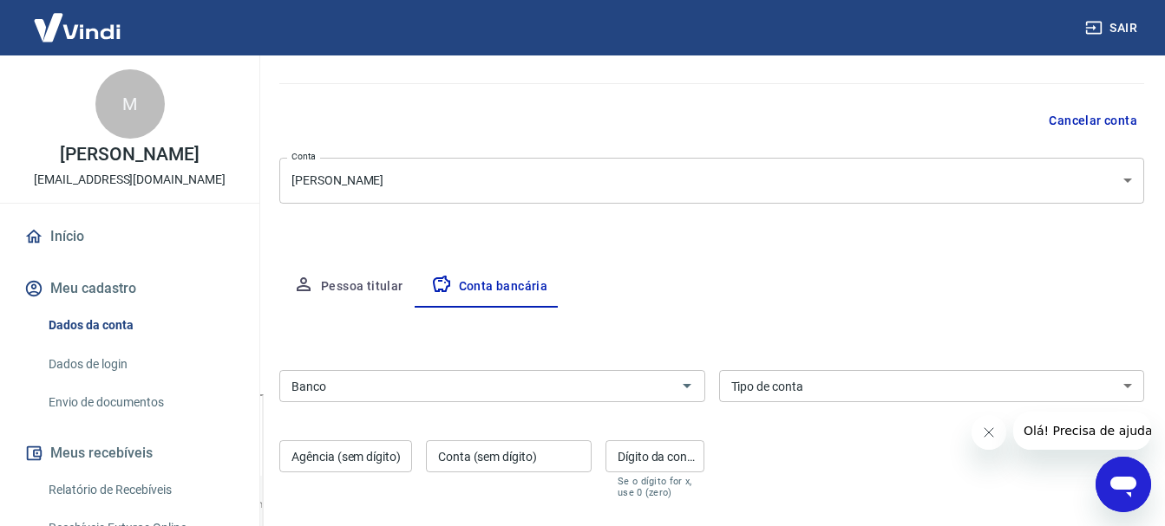
click at [448, 185] on body "Sair M [PERSON_NAME] [EMAIL_ADDRESS][DOMAIN_NAME] Início Meu cadastro Dados da …" at bounding box center [582, 131] width 1165 height 526
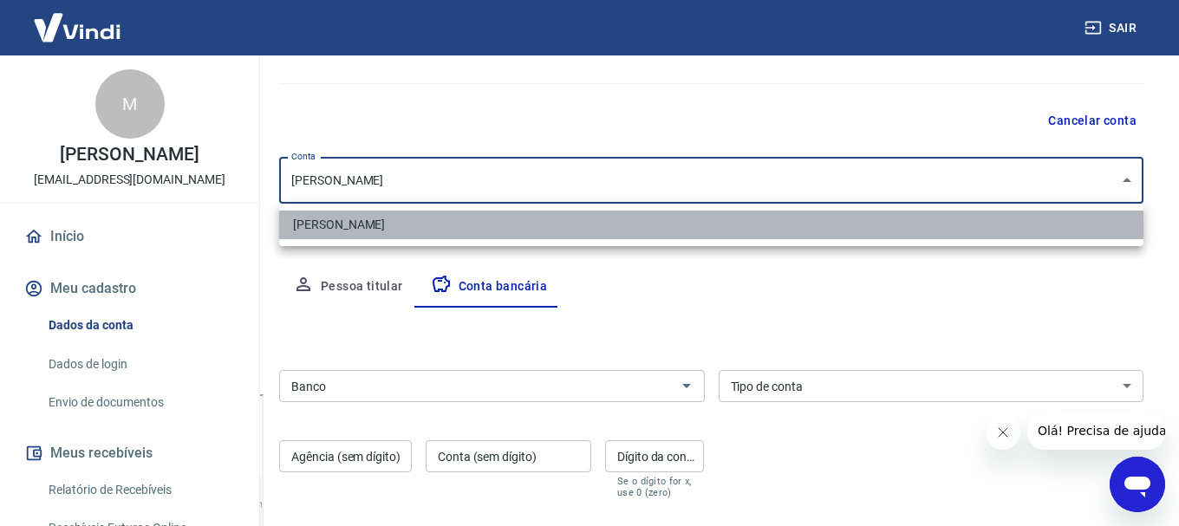
click at [427, 221] on li "[PERSON_NAME]" at bounding box center [711, 225] width 865 height 29
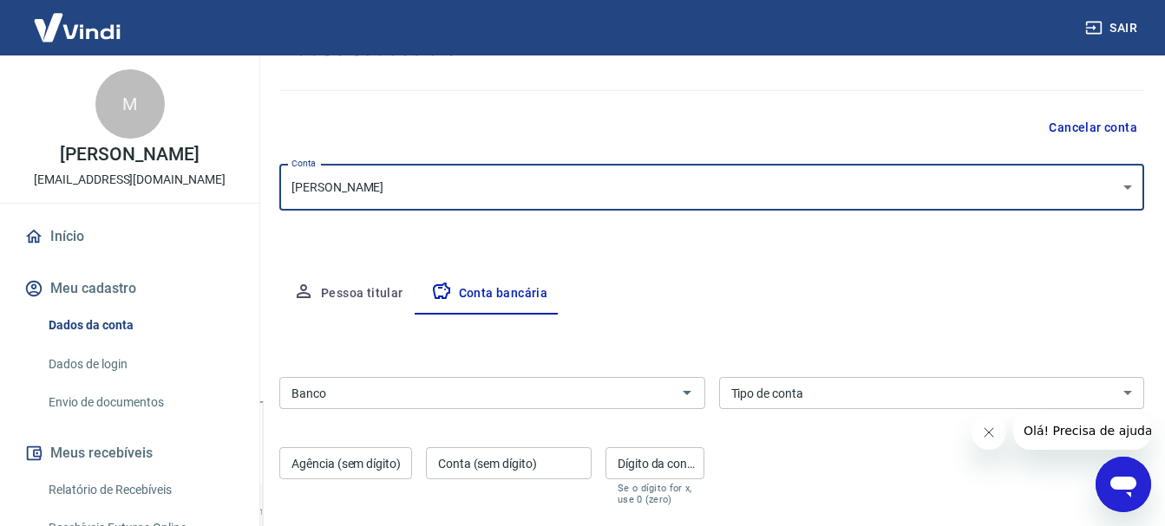
scroll to position [260, 0]
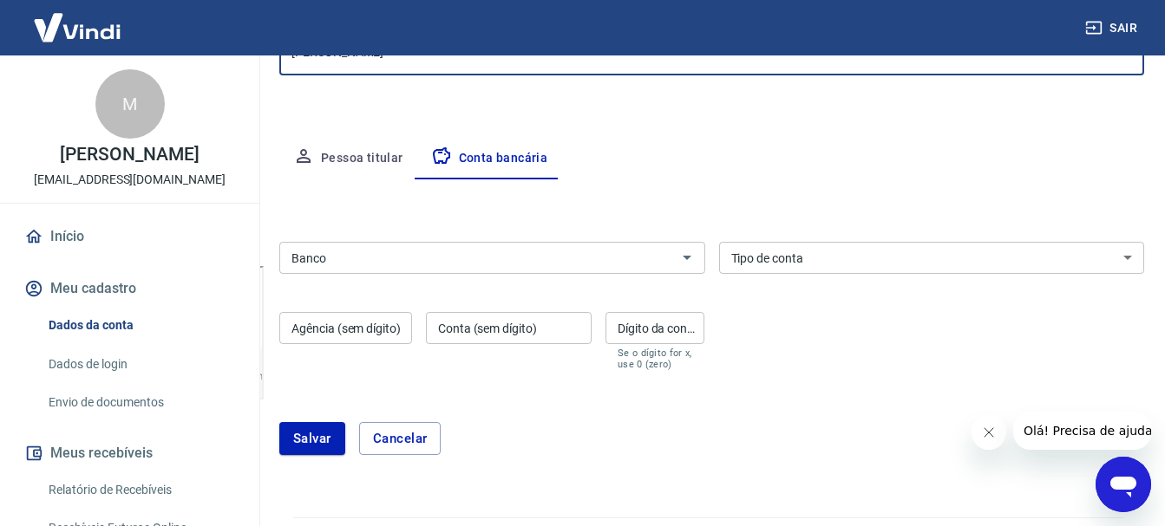
click at [385, 153] on button "Pessoa titular" at bounding box center [348, 159] width 138 height 42
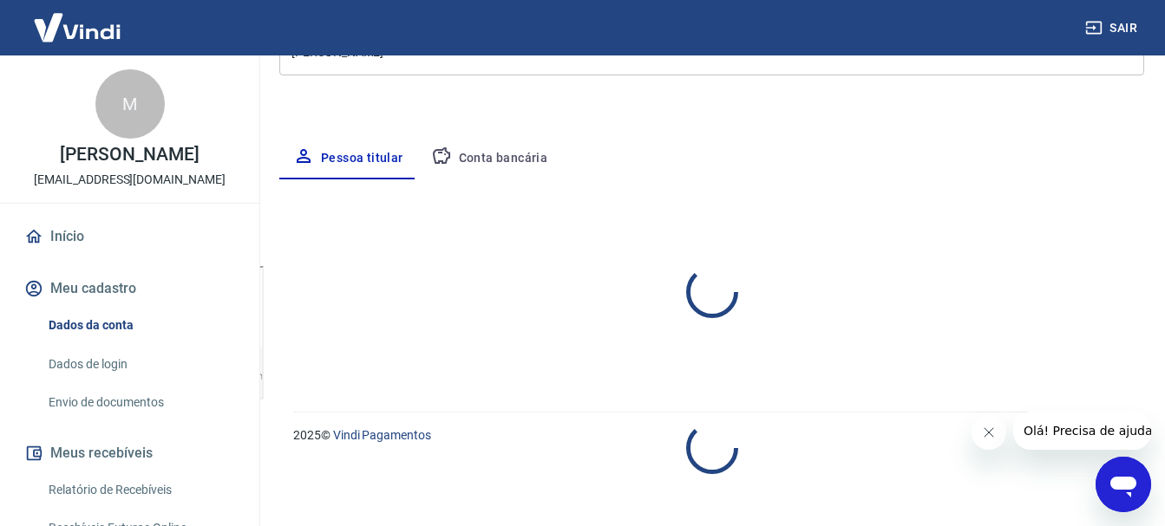
select select "GO"
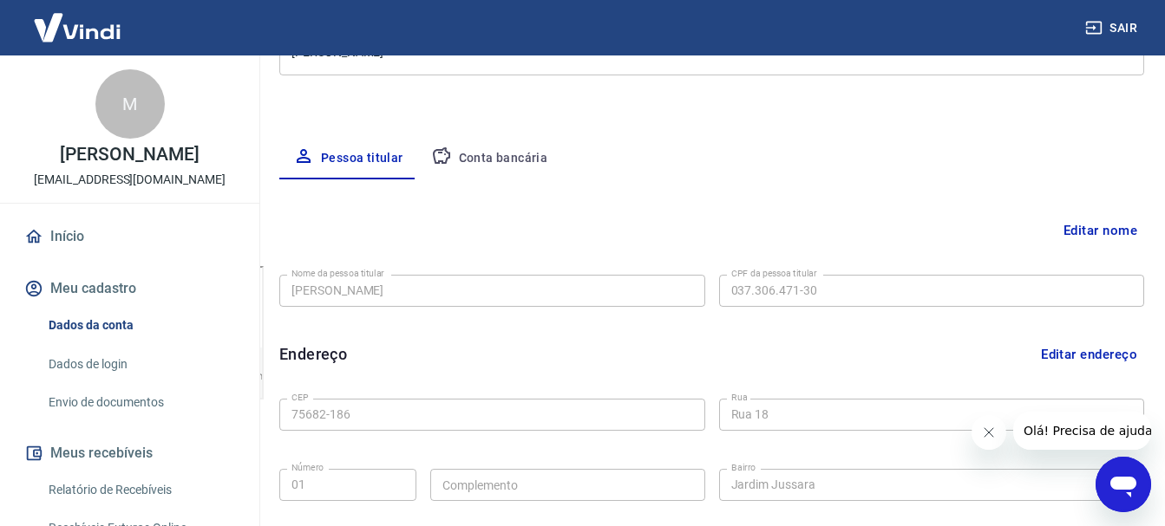
click at [1111, 241] on button "Editar nome" at bounding box center [1100, 230] width 88 height 33
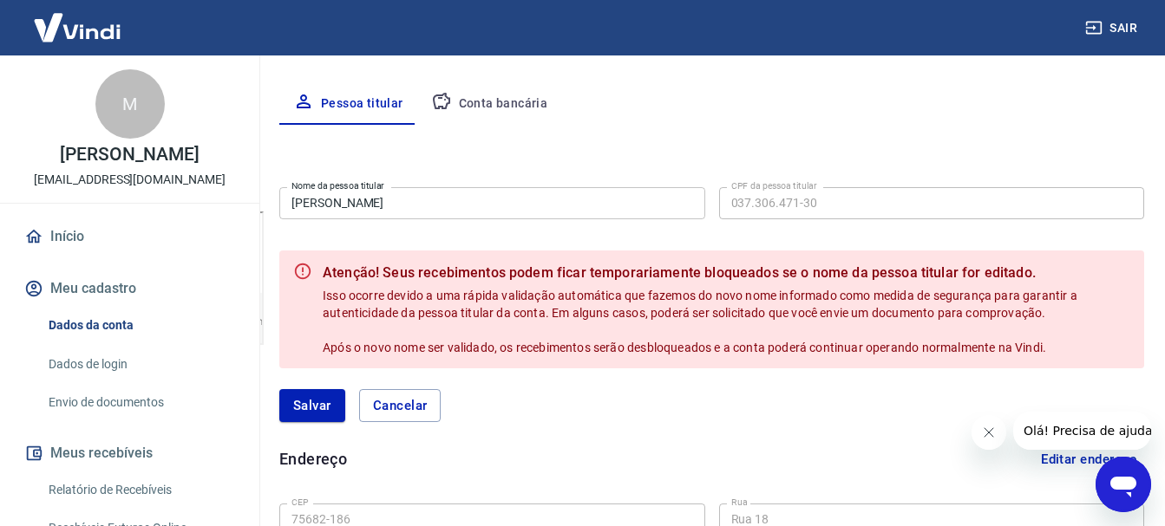
scroll to position [347, 0]
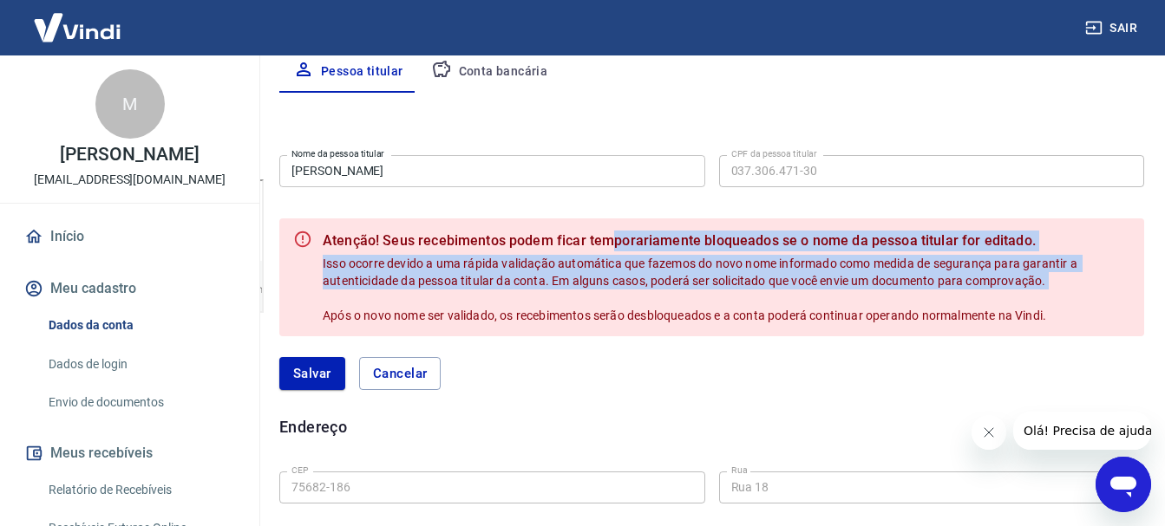
drag, startPoint x: 610, startPoint y: 249, endPoint x: 787, endPoint y: 304, distance: 185.4
click at [787, 304] on div "Atenção! Seus recebimentos podem ficar temporariamente bloqueados se o nome da …" at bounding box center [726, 278] width 807 height 108
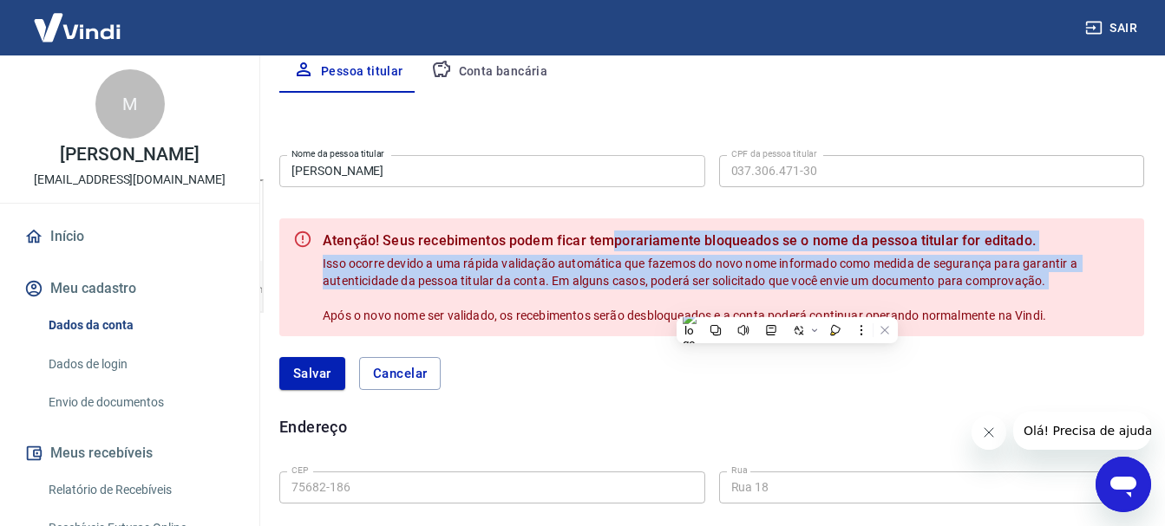
click at [787, 304] on div "Atenção! Seus recebimentos podem ficar temporariamente bloqueados se o nome da …" at bounding box center [726, 278] width 807 height 108
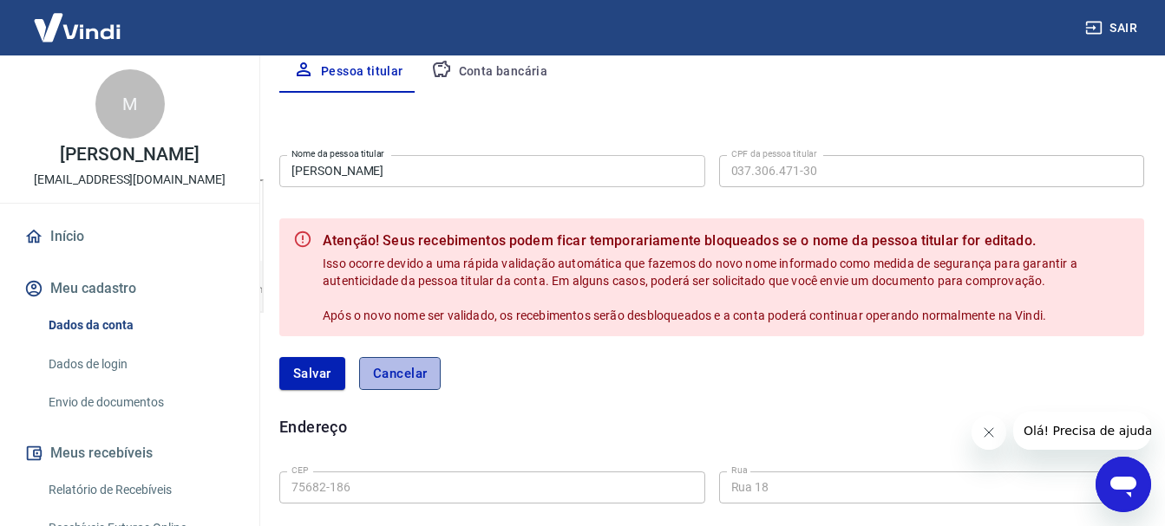
click at [434, 363] on button "Cancelar" at bounding box center [400, 373] width 82 height 33
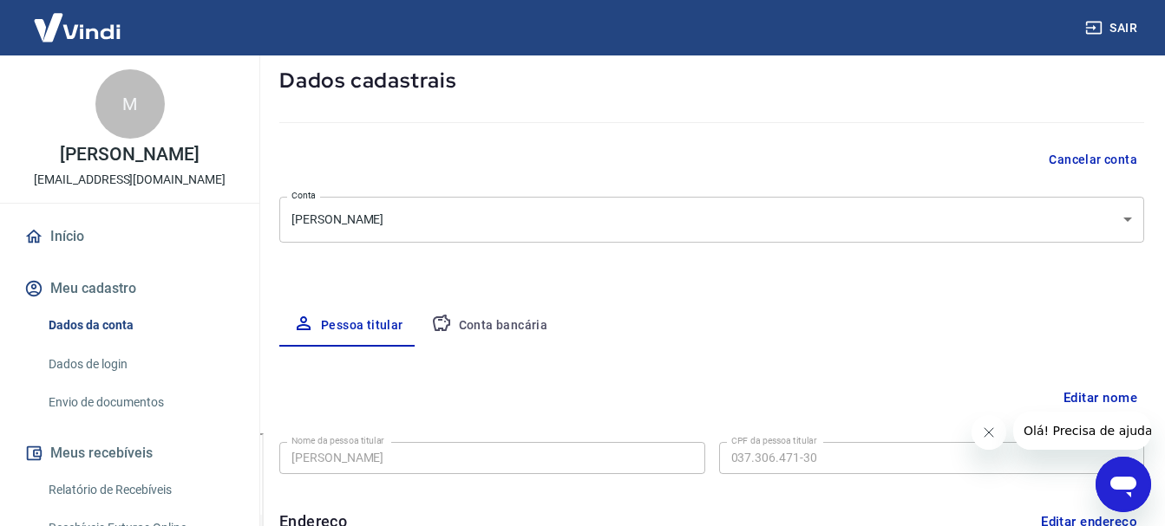
scroll to position [87, 0]
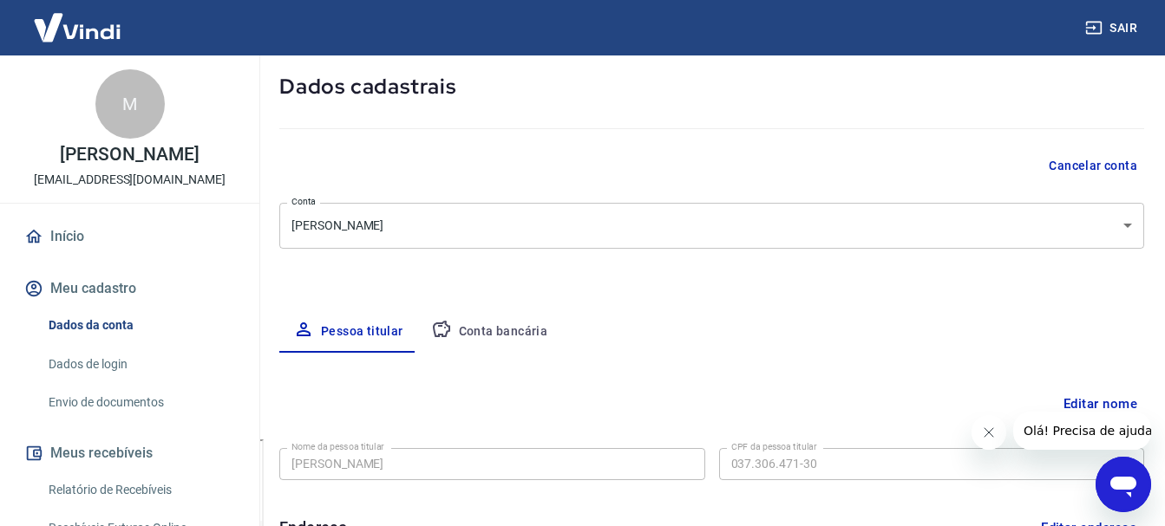
click at [467, 323] on button "Conta bancária" at bounding box center [489, 332] width 145 height 42
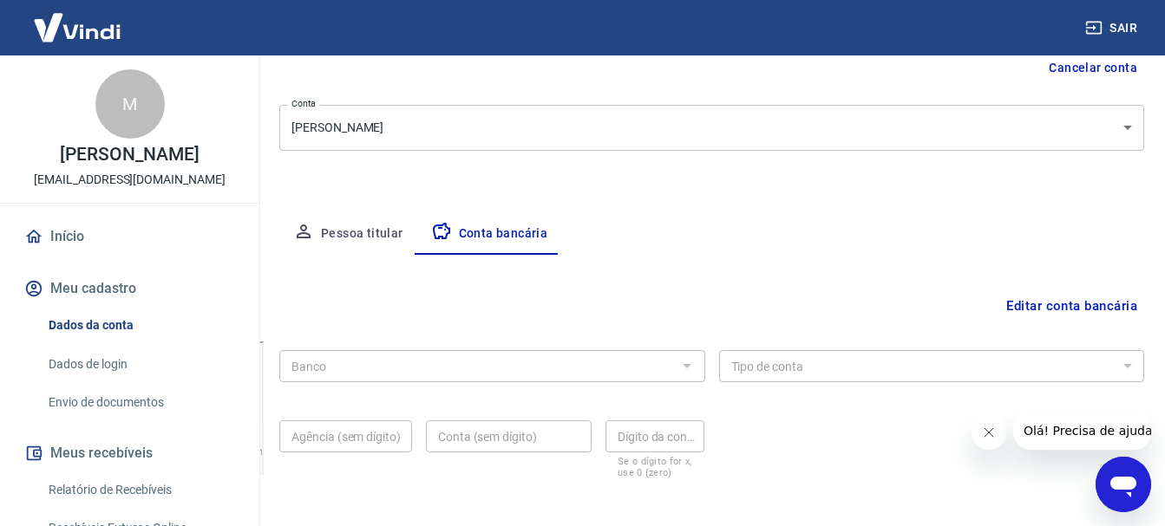
scroll to position [260, 0]
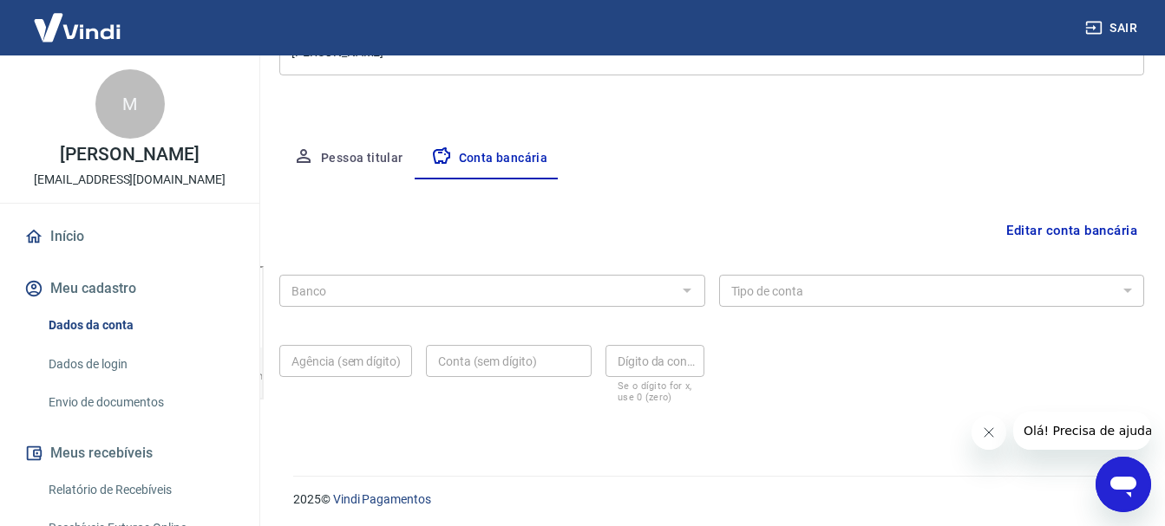
click at [499, 230] on div "Editar conta bancária" at bounding box center [711, 230] width 865 height 33
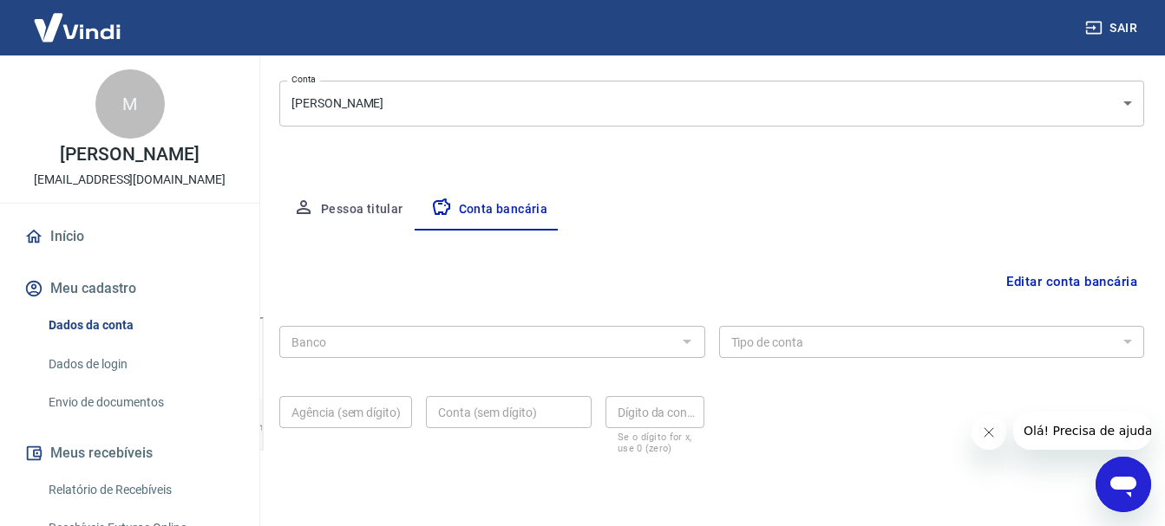
scroll to position [177, 0]
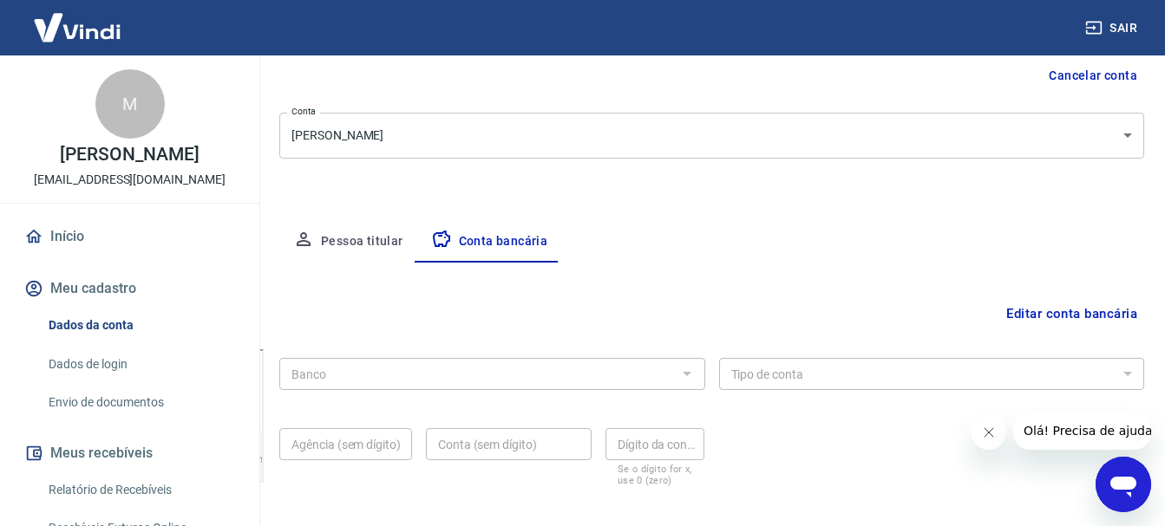
click at [597, 385] on div "Banco" at bounding box center [492, 374] width 426 height 32
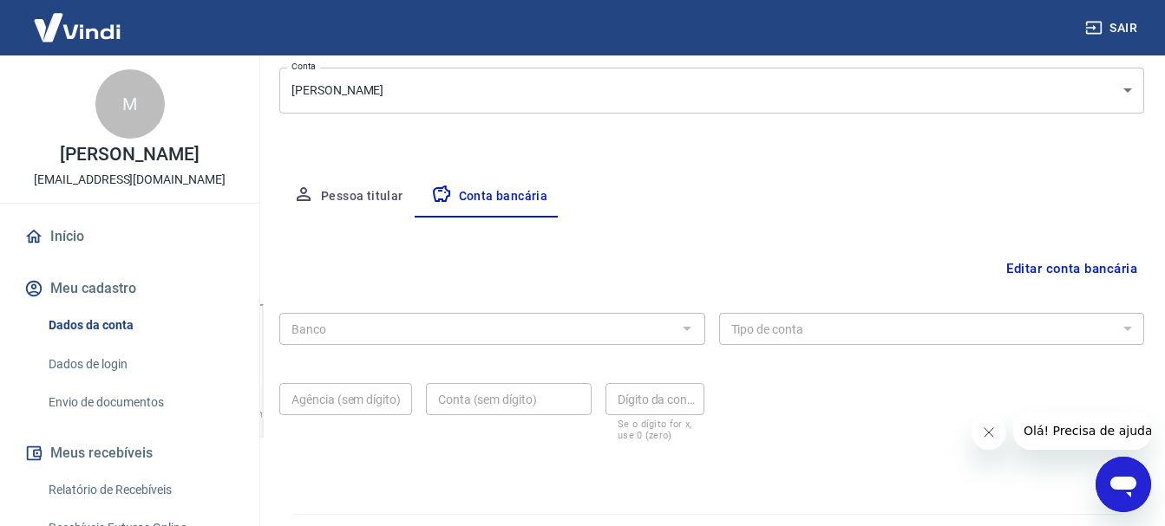
scroll to position [264, 0]
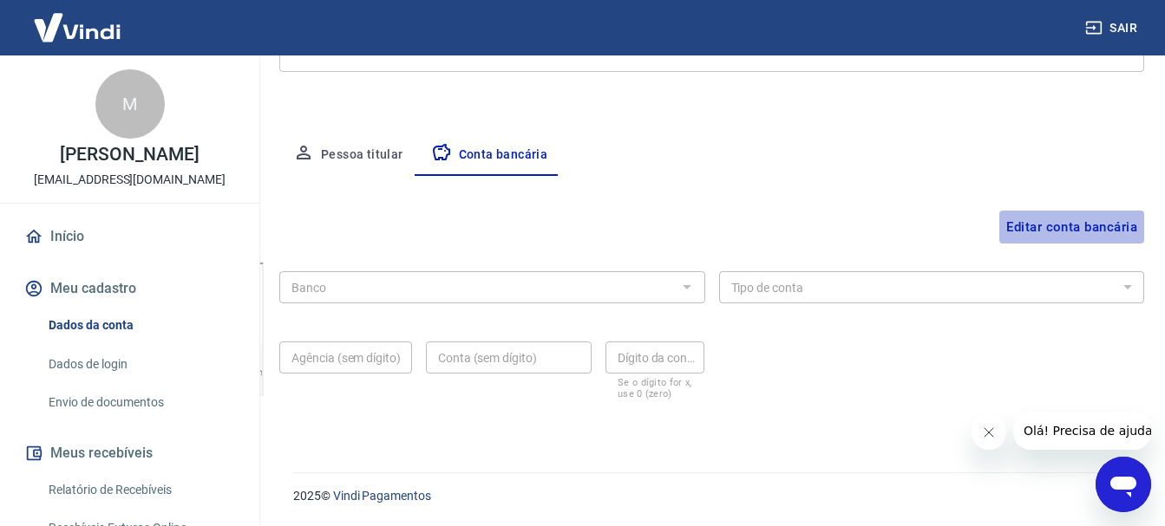
click at [1048, 219] on button "Editar conta bancária" at bounding box center [1071, 227] width 145 height 33
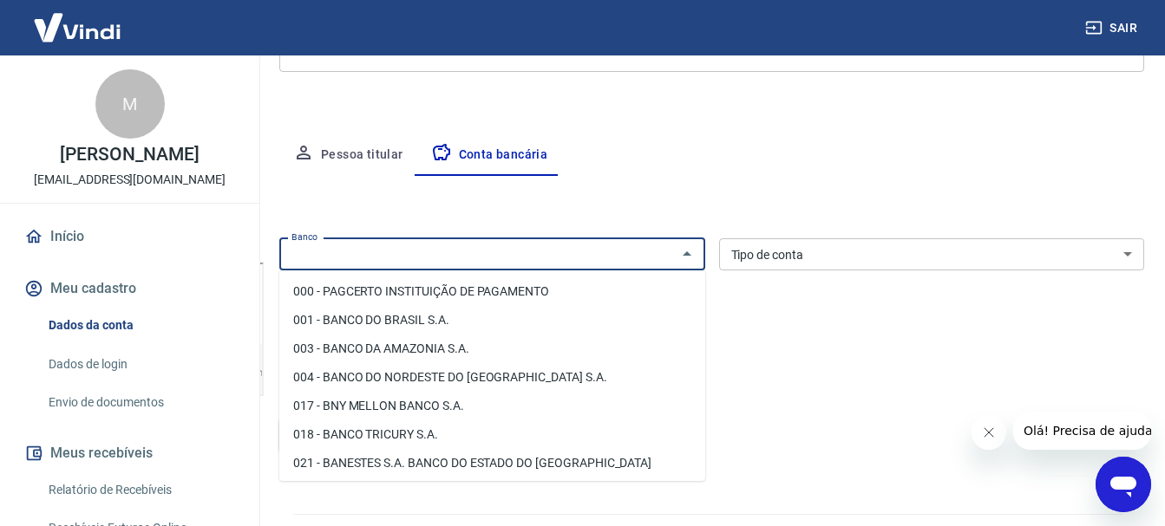
click at [472, 254] on input "Banco" at bounding box center [477, 255] width 387 height 22
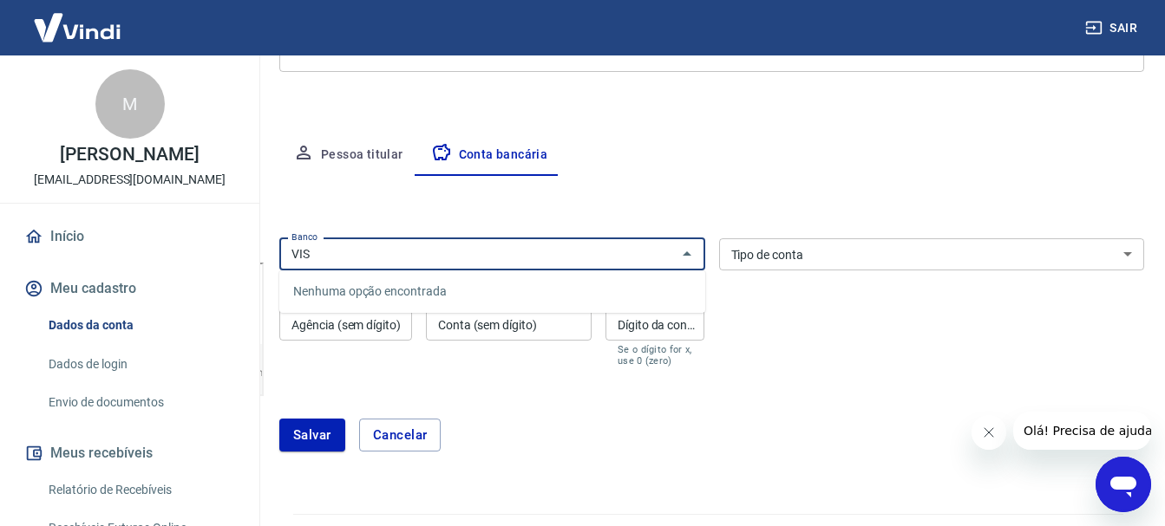
type input "VISA"
drag, startPoint x: 472, startPoint y: 254, endPoint x: 270, endPoint y: 248, distance: 202.1
click at [270, 248] on div "Meu cadastro / Dados cadastrais Dados cadastrais Cancelar conta Conta [PERSON_N…" at bounding box center [711, 143] width 906 height 702
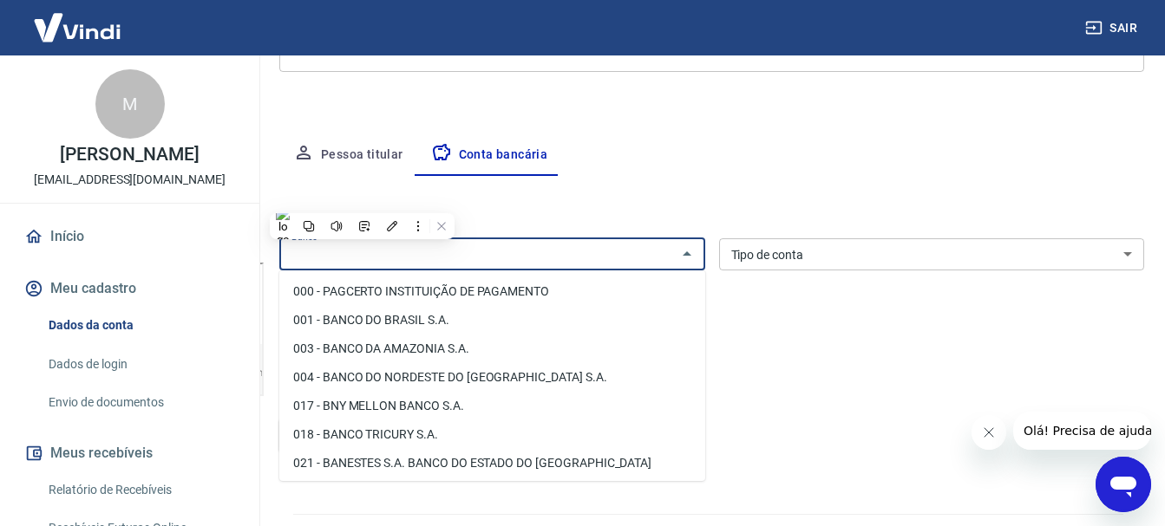
click at [450, 323] on li "001 - BANCO DO BRASIL S.A." at bounding box center [492, 320] width 426 height 29
type input "001 - BANCO DO BRASIL S.A."
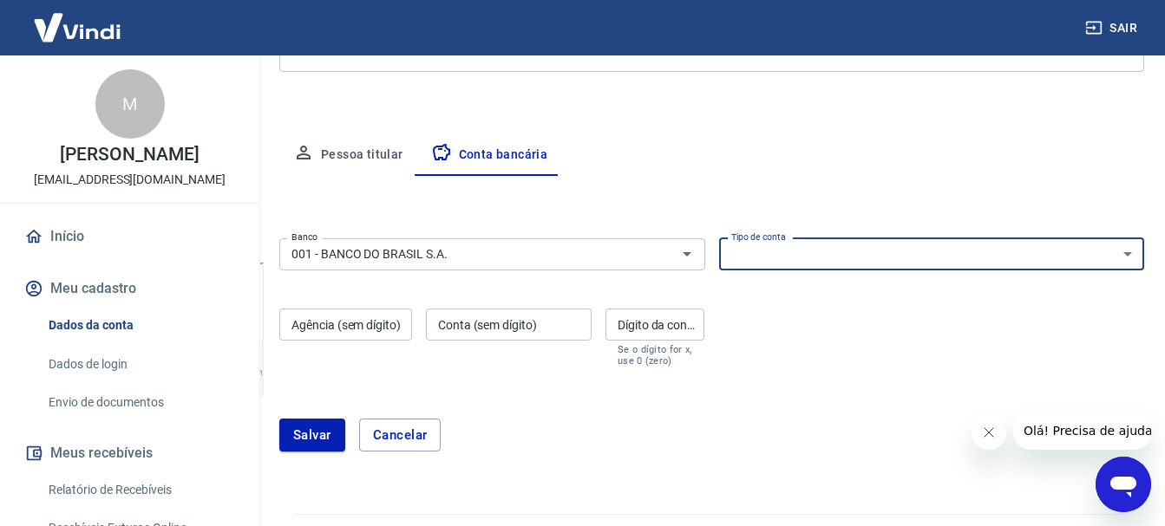
click at [878, 265] on select "Conta Corrente Conta Poupança" at bounding box center [932, 254] width 426 height 32
select select "3"
click at [719, 238] on select "Conta Corrente Conta Poupança" at bounding box center [932, 254] width 426 height 32
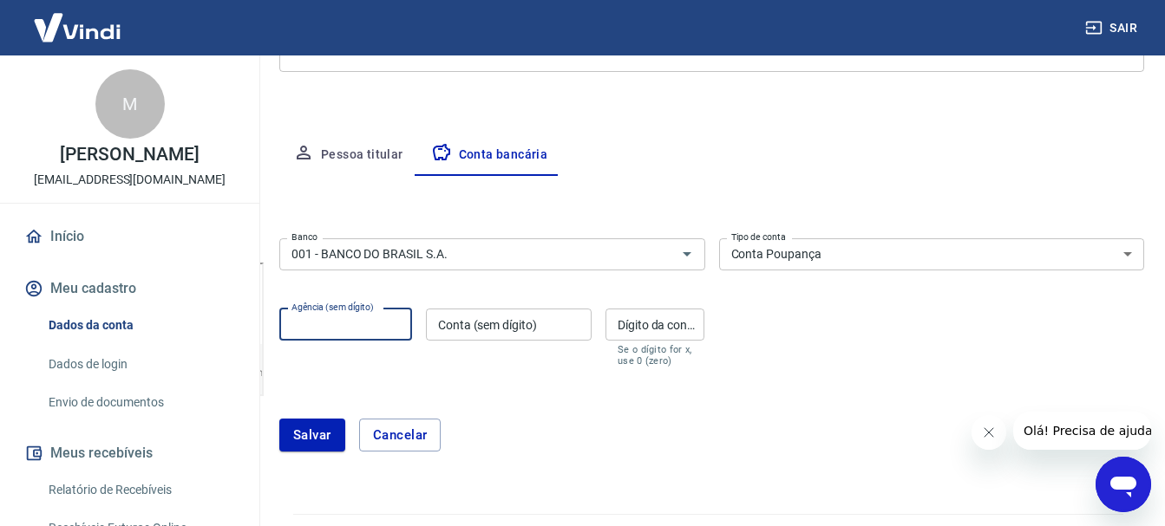
click at [356, 329] on input "Agência (sem dígito)" at bounding box center [345, 325] width 133 height 32
type input "1705"
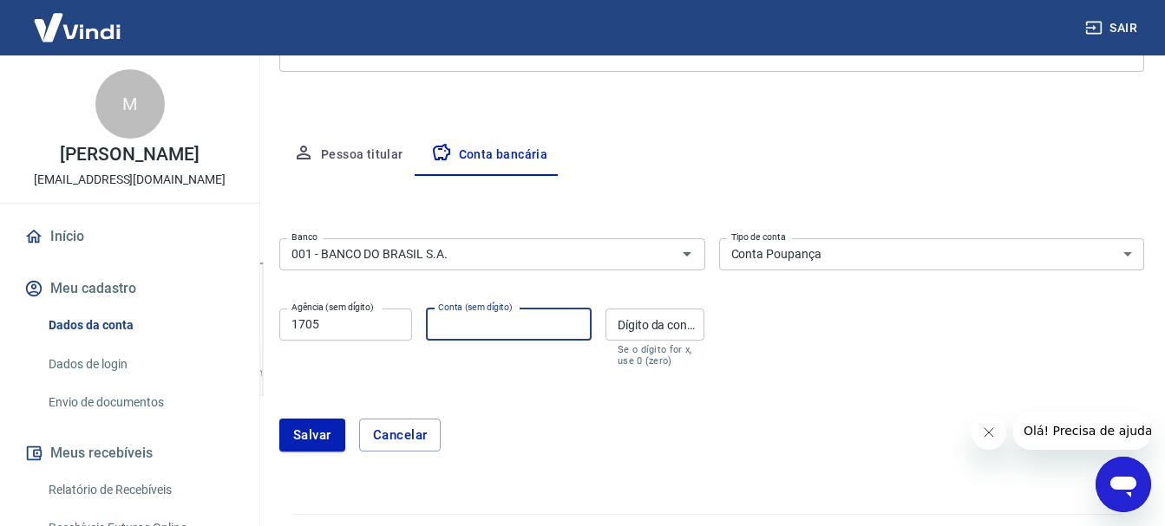
click at [473, 324] on input "Conta (sem dígito)" at bounding box center [509, 325] width 166 height 32
click at [451, 372] on form "Banco 001 - BANCO DO BRASIL S.A. Banco Tipo de conta Conta Corrente Conta Poupa…" at bounding box center [711, 352] width 865 height 241
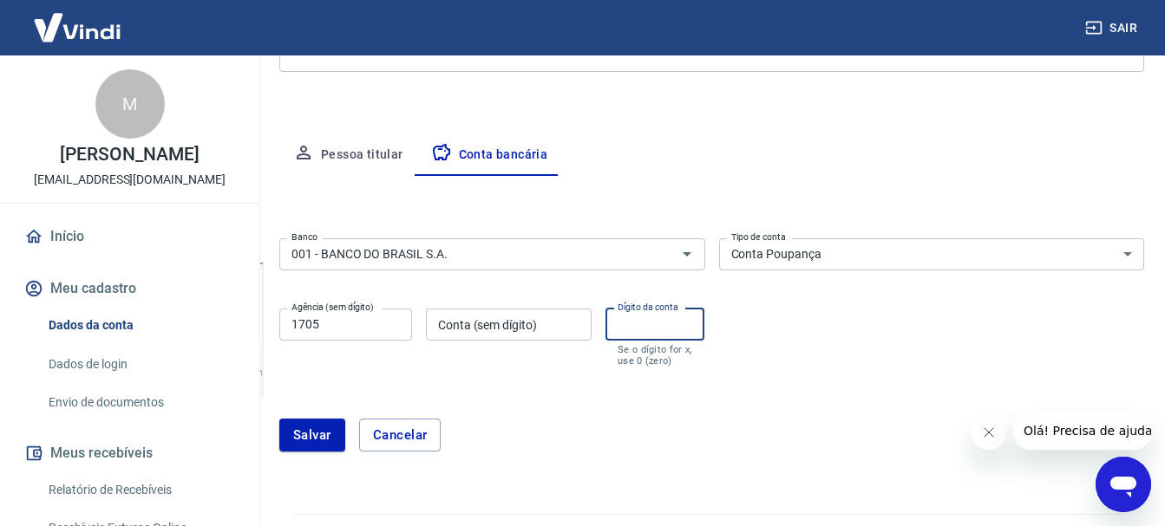
click at [631, 327] on input "Dígito da conta" at bounding box center [655, 325] width 100 height 32
click at [557, 360] on div "Conta (sem dígito) Conta (sem dígito)" at bounding box center [509, 338] width 166 height 58
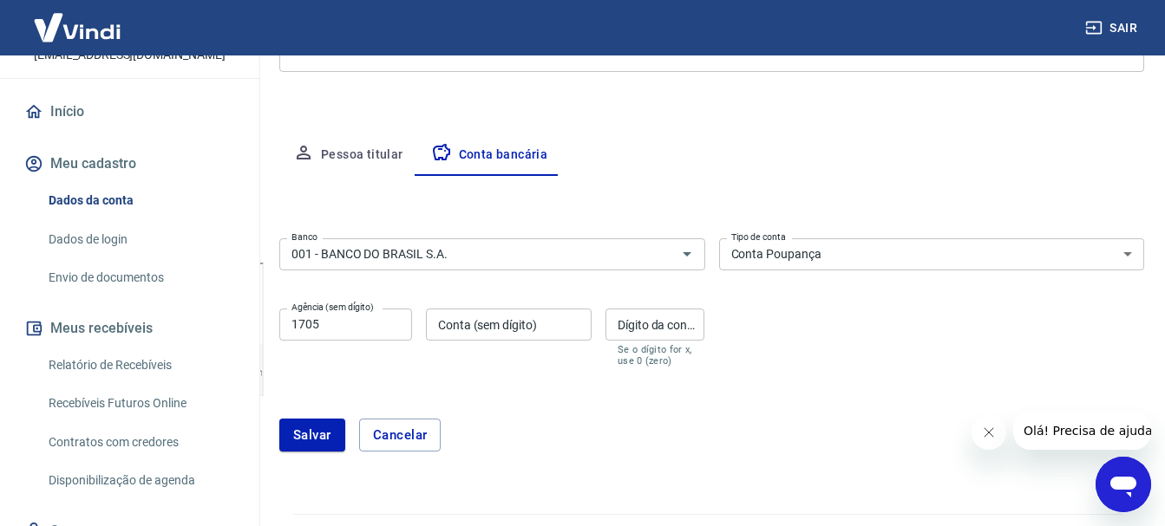
scroll to position [46, 0]
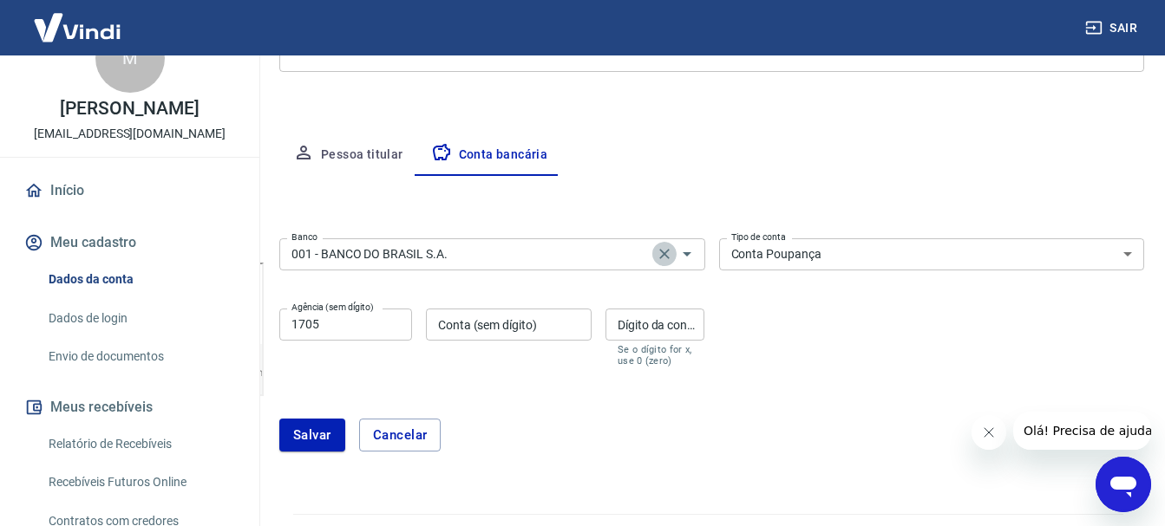
click at [653, 250] on button "Clear" at bounding box center [664, 254] width 24 height 24
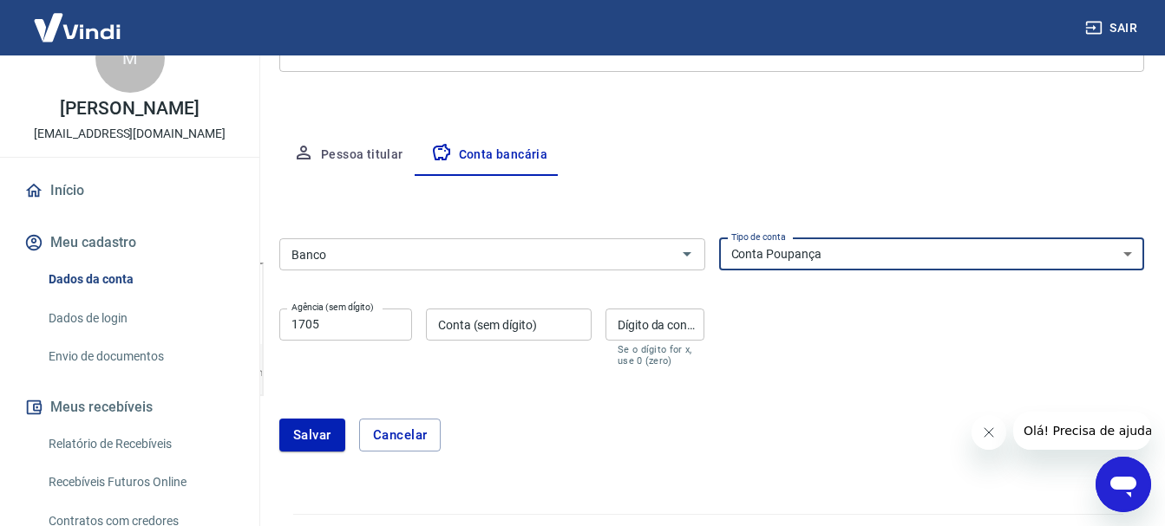
drag, startPoint x: 723, startPoint y: 252, endPoint x: 715, endPoint y: 257, distance: 8.9
click at [723, 252] on select "Conta Corrente Conta Poupança" at bounding box center [932, 254] width 426 height 32
click at [689, 255] on icon "Abrir" at bounding box center [686, 254] width 21 height 21
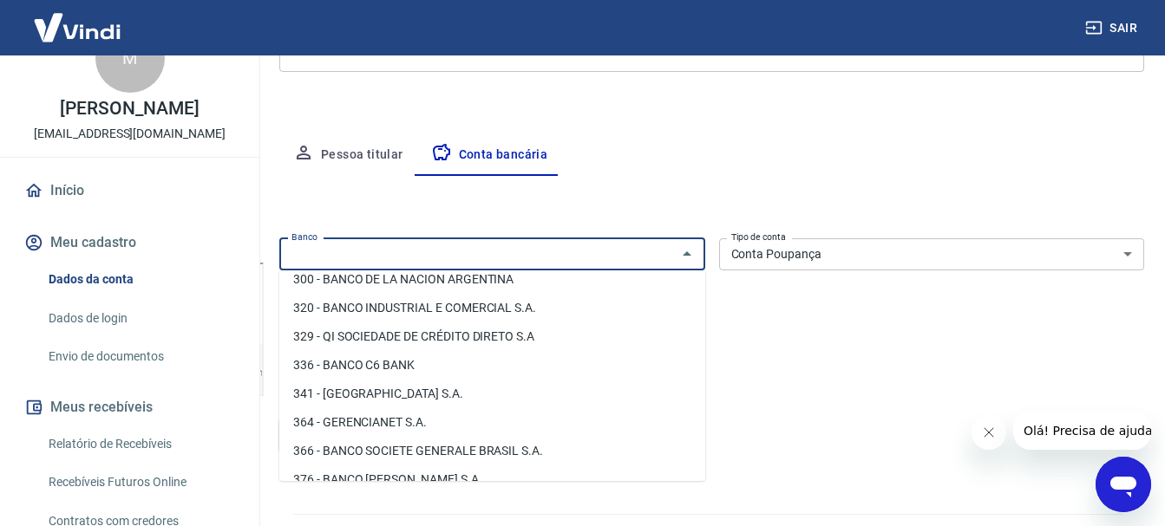
scroll to position [1648, 0]
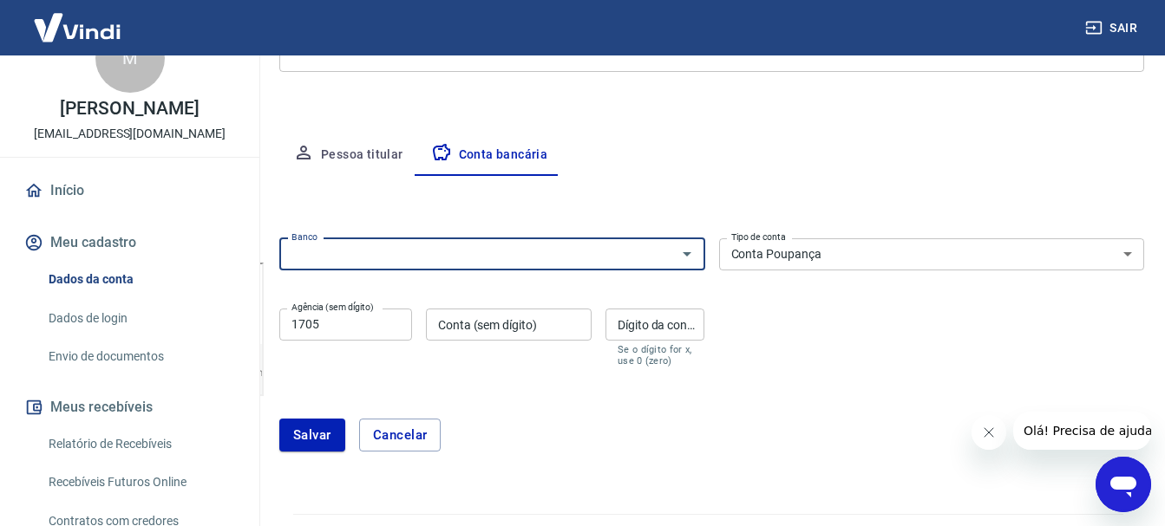
click at [519, 169] on button "Conta bancária" at bounding box center [489, 155] width 145 height 42
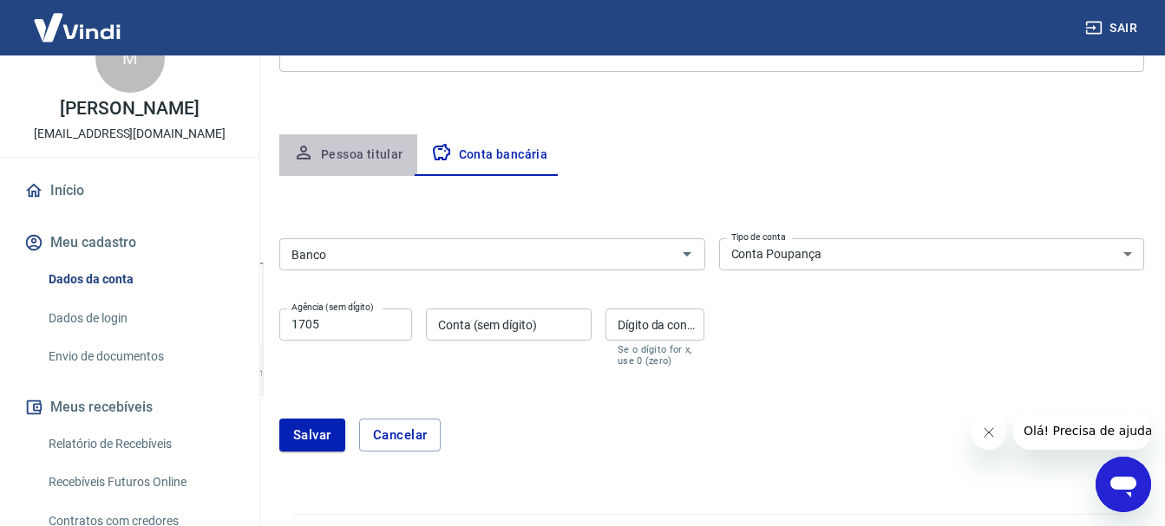
click at [368, 166] on button "Pessoa titular" at bounding box center [348, 155] width 138 height 42
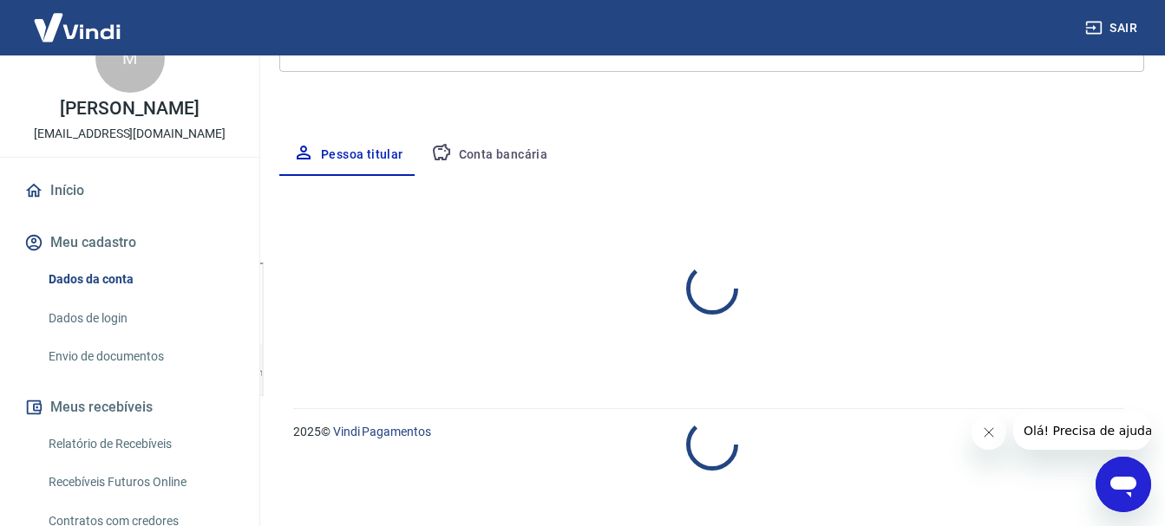
select select "GO"
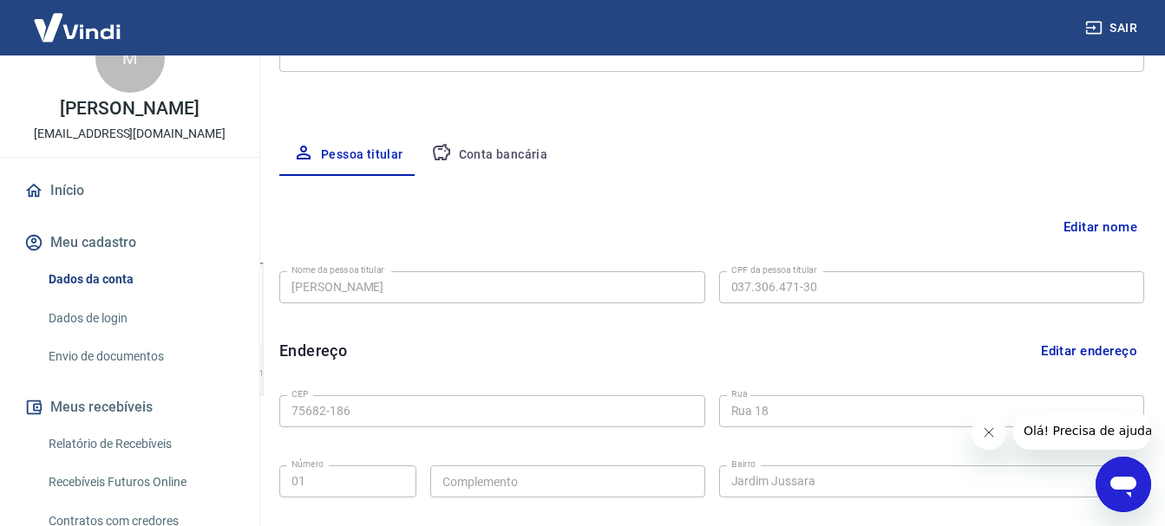
click at [501, 121] on div "Meu cadastro / Dados cadastrais Dados cadastrais Cancelar conta [PERSON_NAME] […" at bounding box center [711, 282] width 906 height 980
click at [496, 151] on button "Conta bancária" at bounding box center [489, 155] width 145 height 42
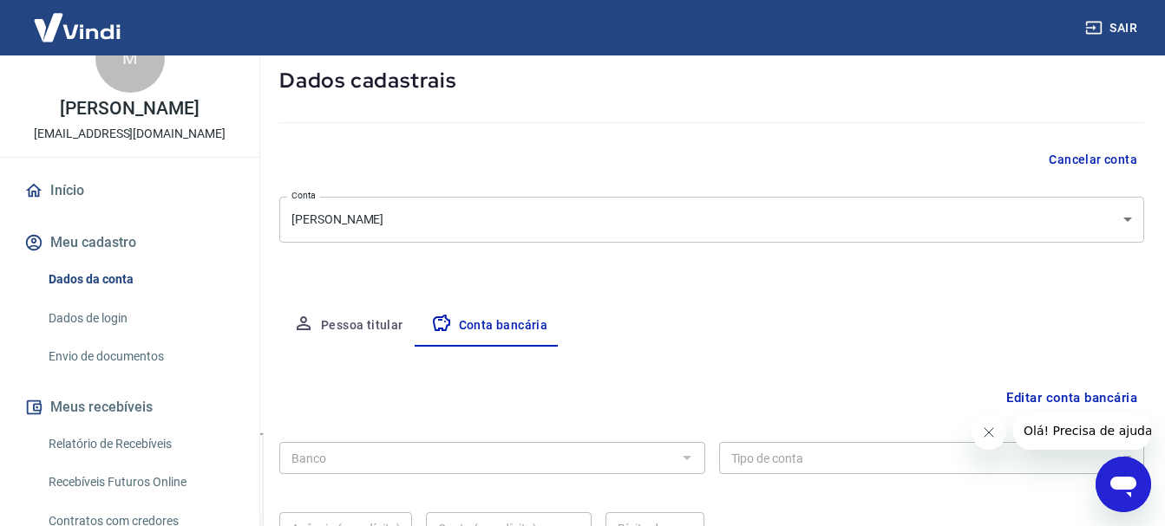
scroll to position [3, 0]
